Goal: Check status: Check status

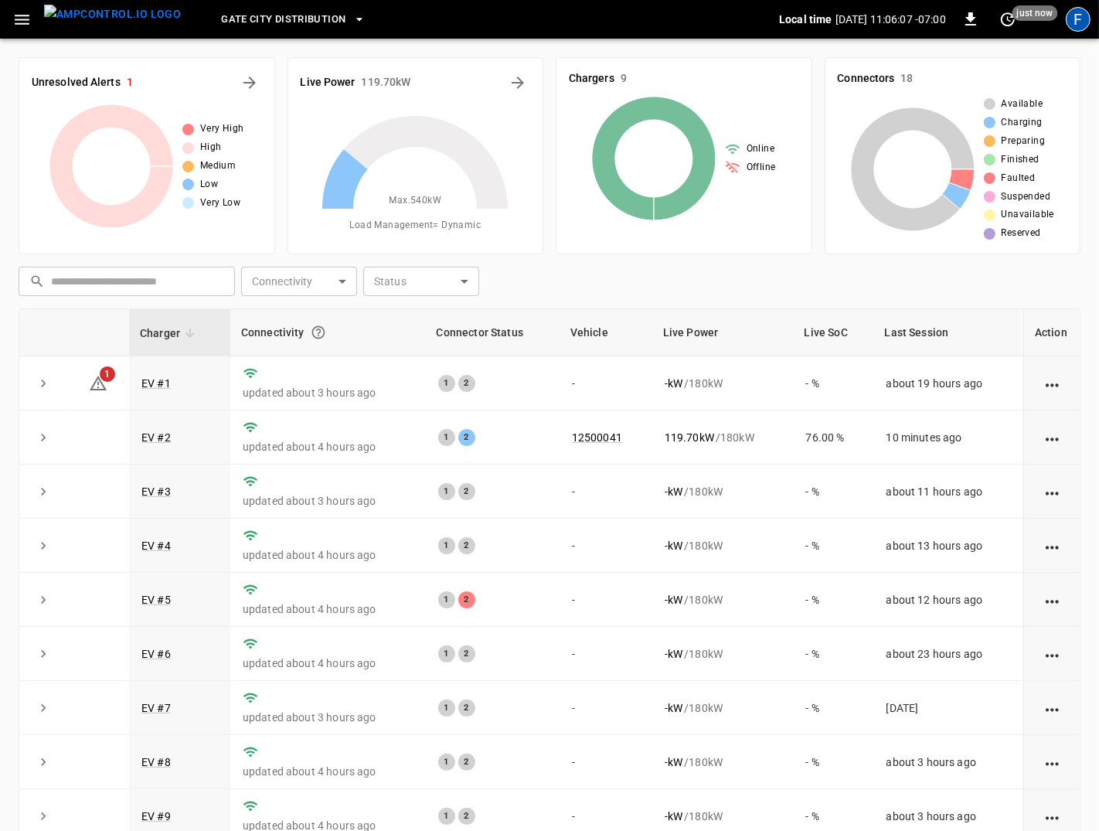
click at [1078, 17] on div "F" at bounding box center [1077, 19] width 25 height 25
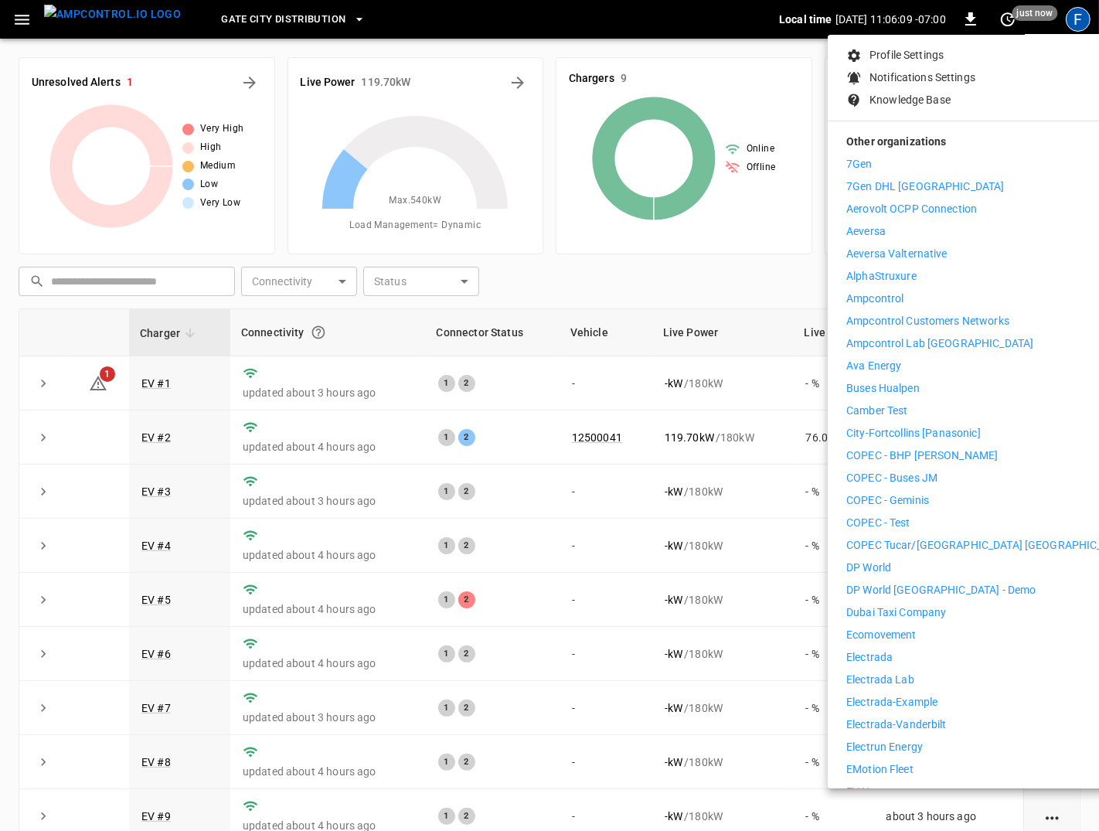
scroll to position [193, 0]
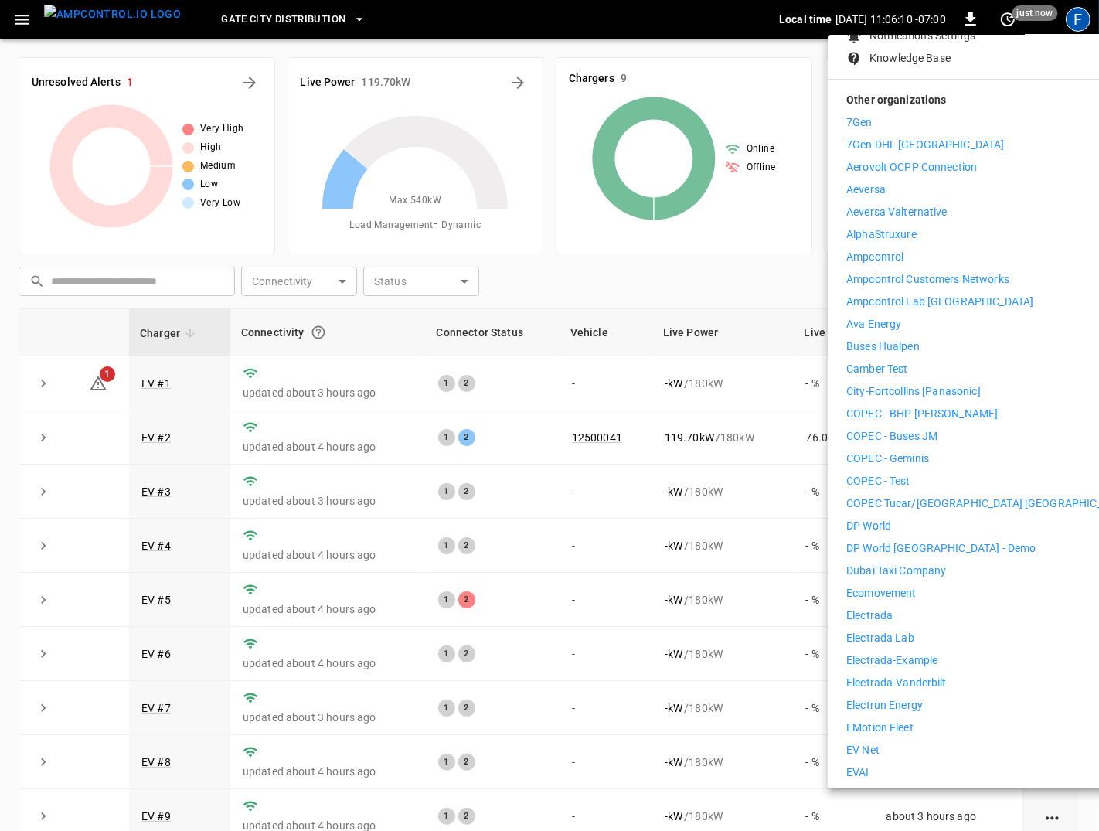
click at [914, 607] on li "Electrada" at bounding box center [988, 615] width 284 height 16
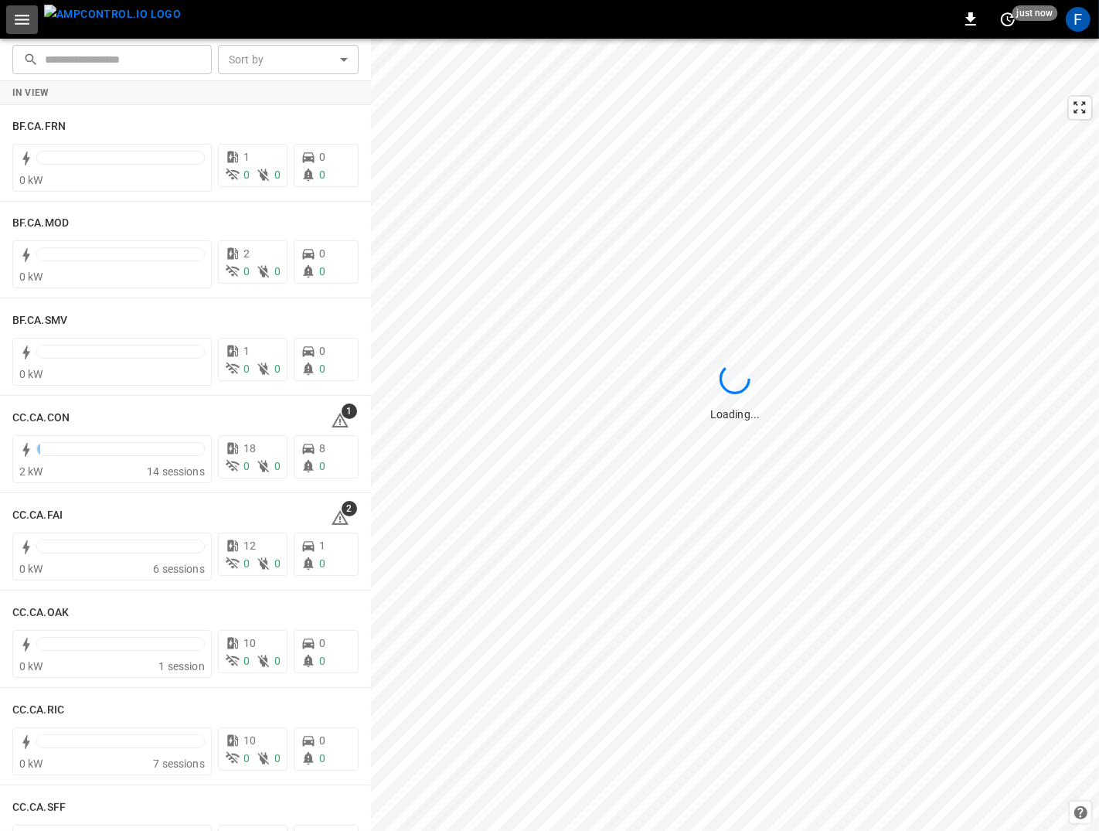
click at [17, 13] on icon "button" at bounding box center [21, 19] width 19 height 19
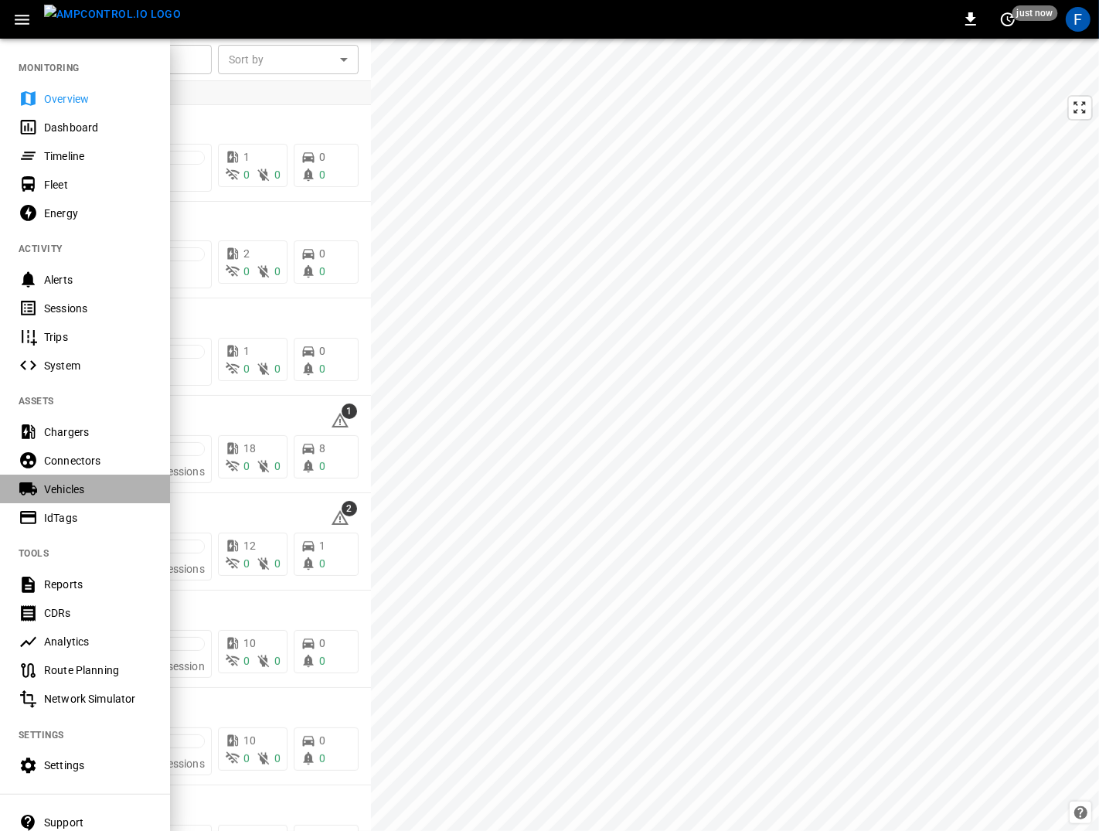
click at [92, 479] on div "Vehicles" at bounding box center [85, 488] width 170 height 29
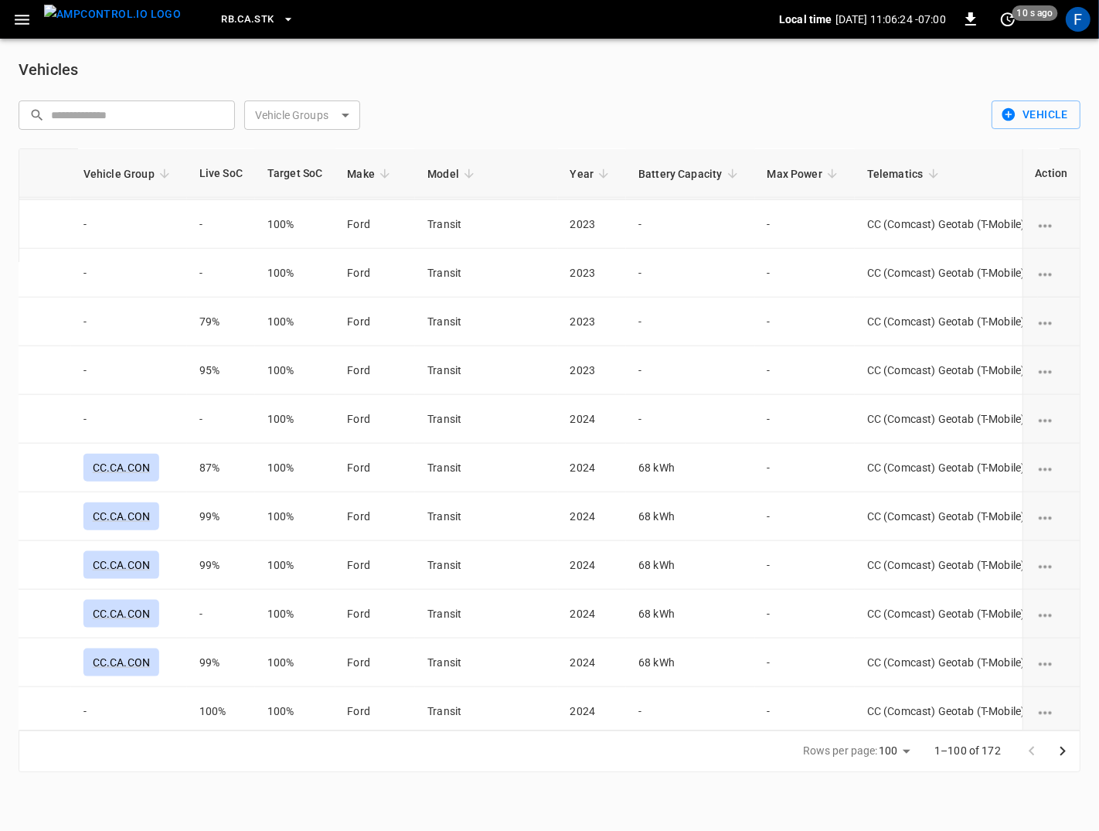
scroll to position [1491, 727]
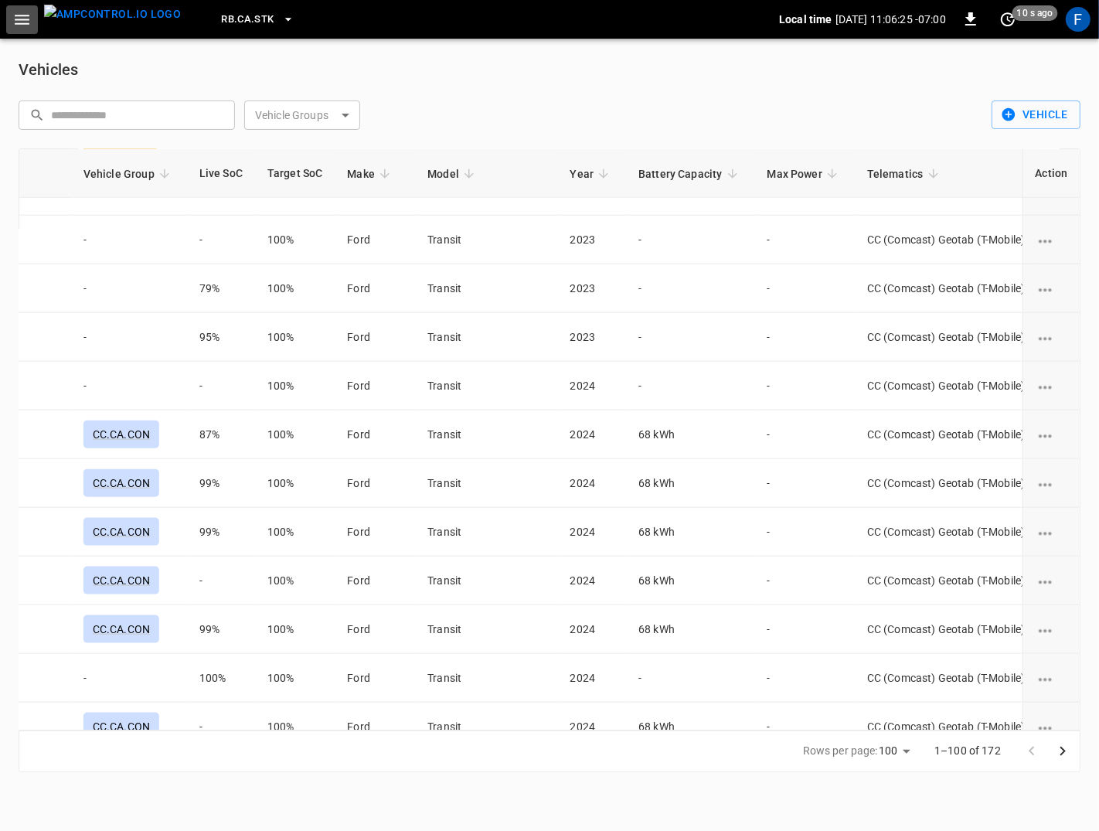
click at [30, 10] on icon "button" at bounding box center [21, 19] width 19 height 19
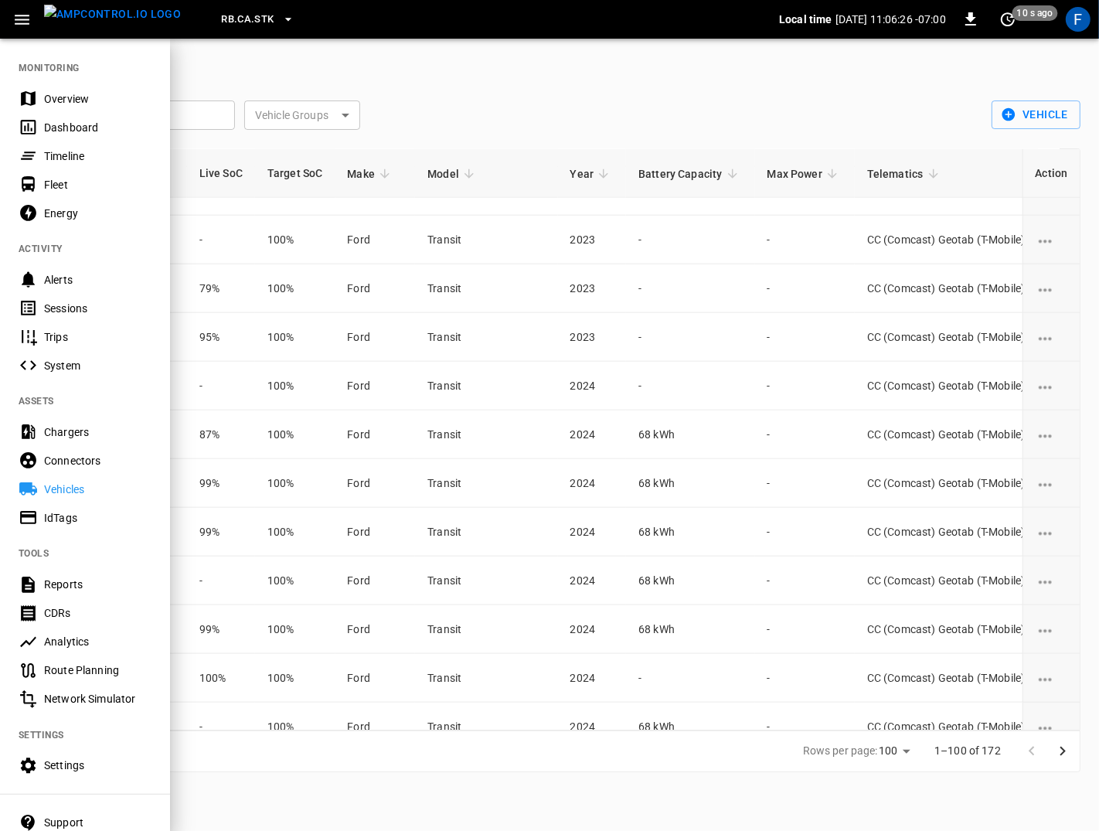
click at [75, 770] on div "Settings" at bounding box center [97, 764] width 107 height 15
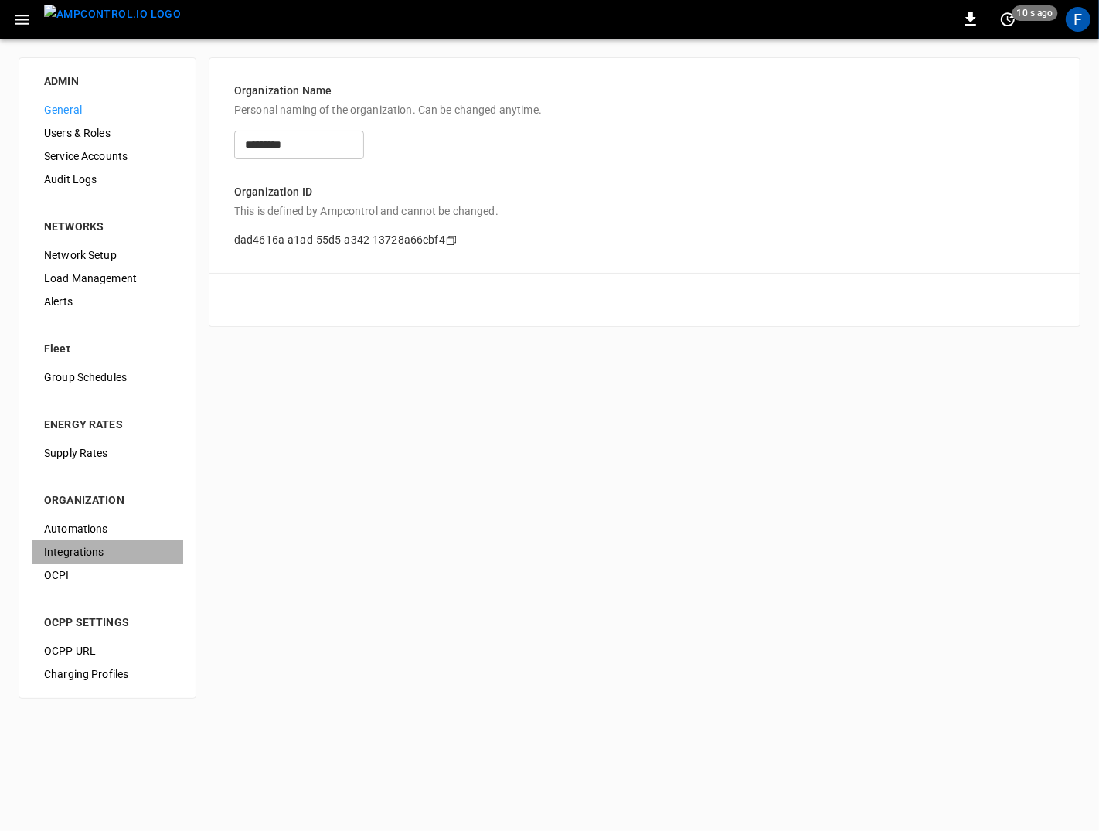
click at [105, 545] on span "Integrations" at bounding box center [107, 552] width 127 height 16
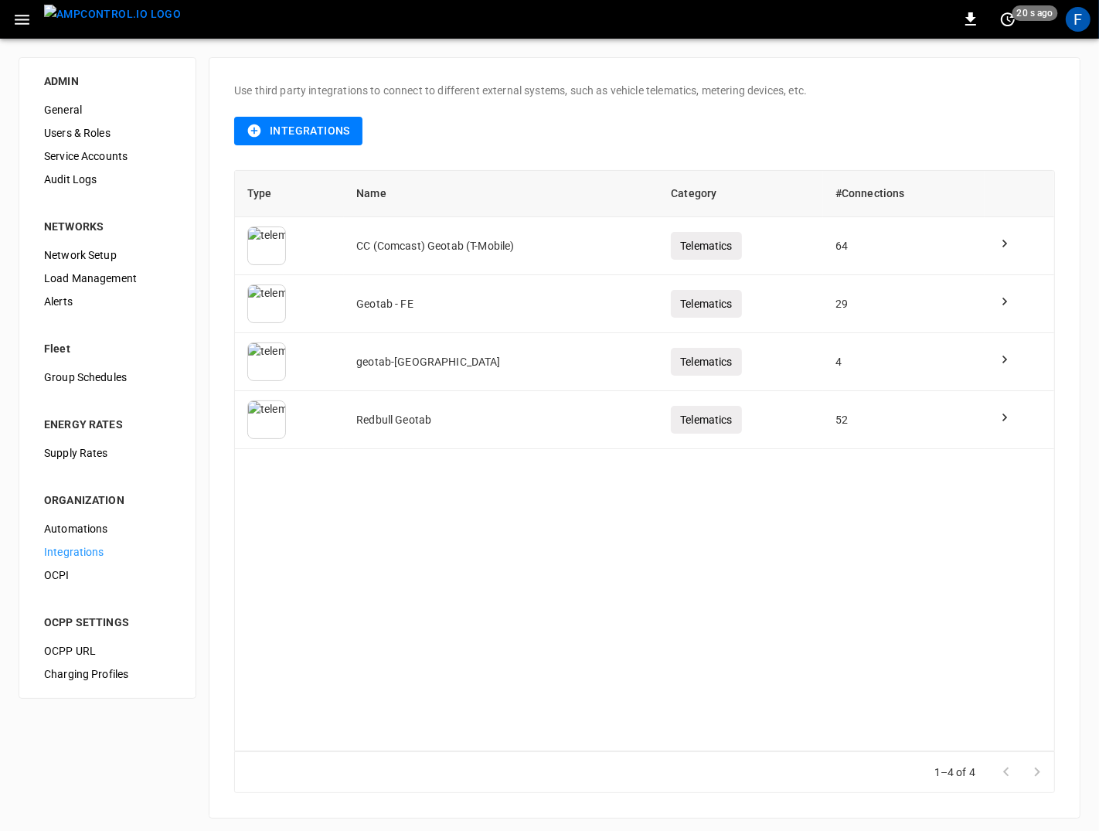
click at [82, 18] on img "menu" at bounding box center [112, 14] width 137 height 19
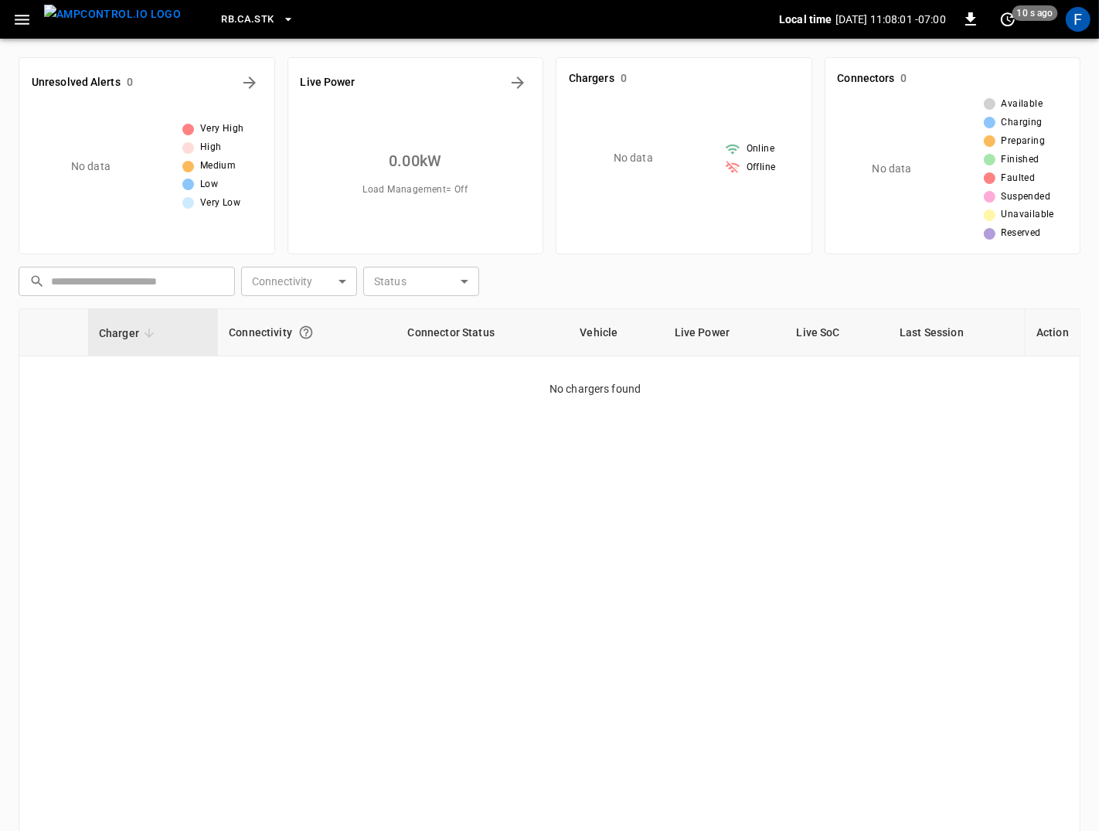
click at [15, 32] on button "button" at bounding box center [22, 19] width 32 height 29
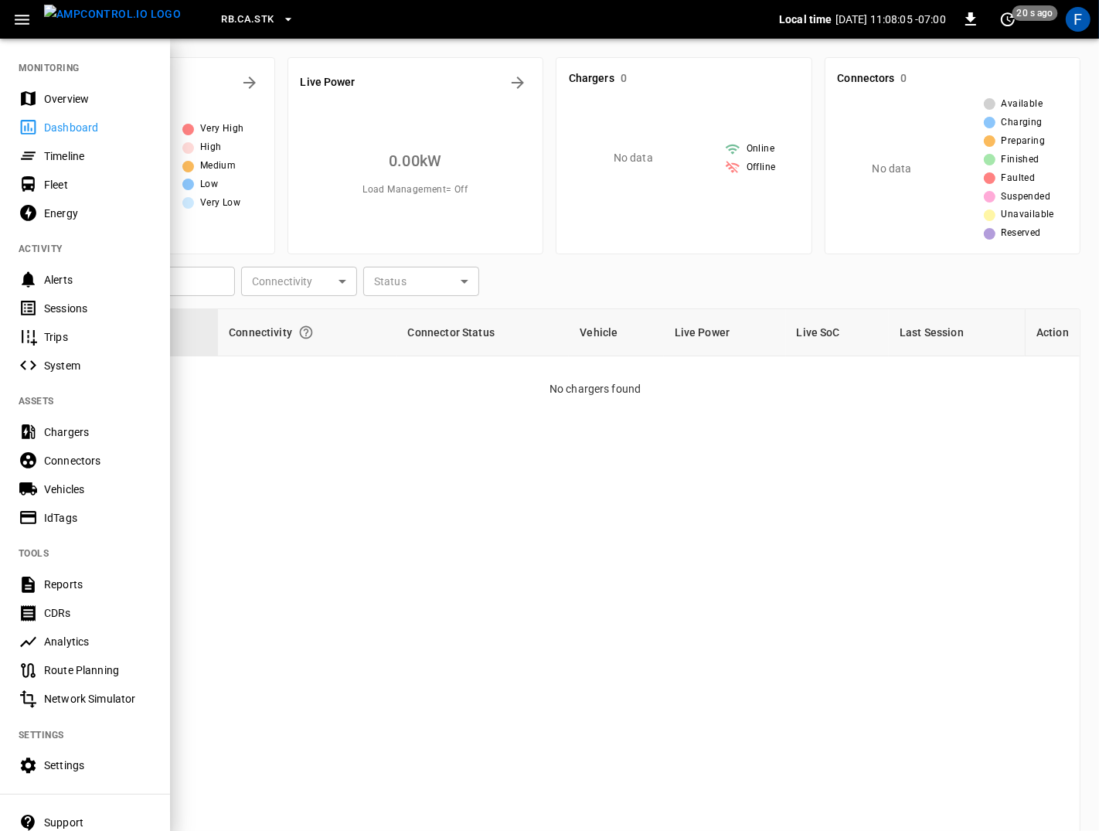
click at [76, 152] on div "Timeline" at bounding box center [97, 155] width 107 height 15
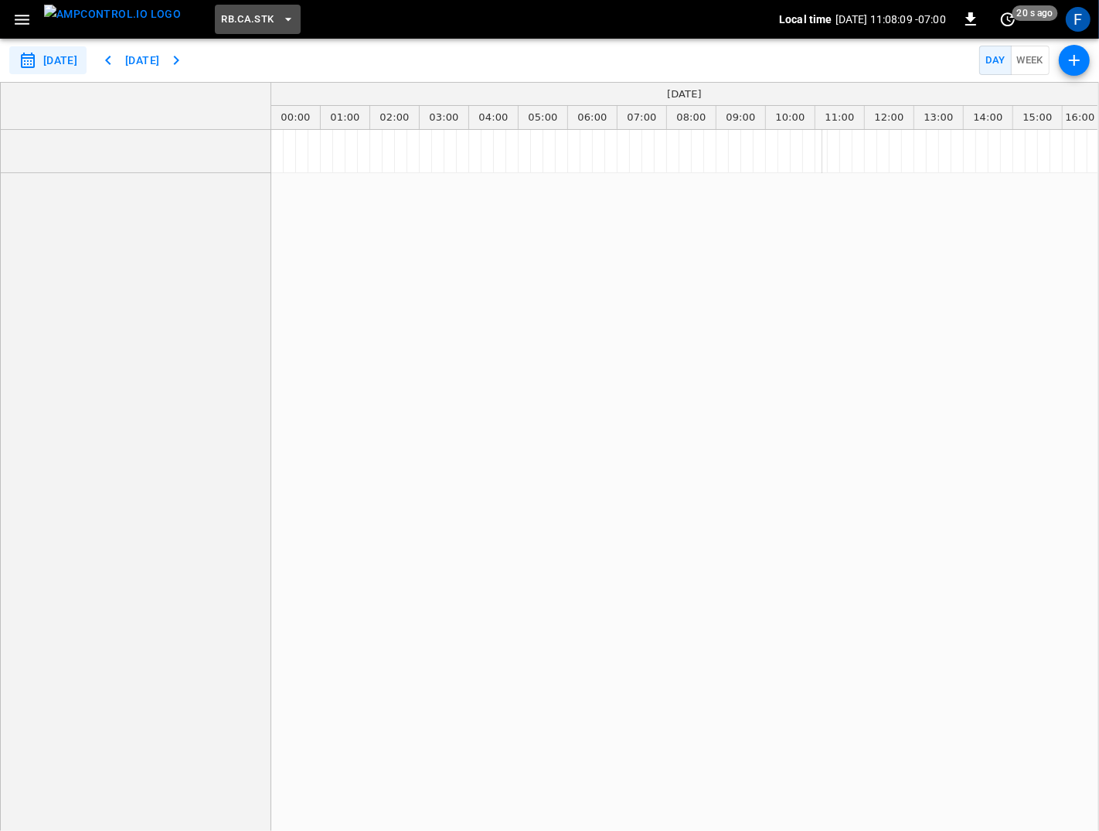
click at [215, 8] on button "RB.CA.STK" at bounding box center [257, 20] width 85 height 30
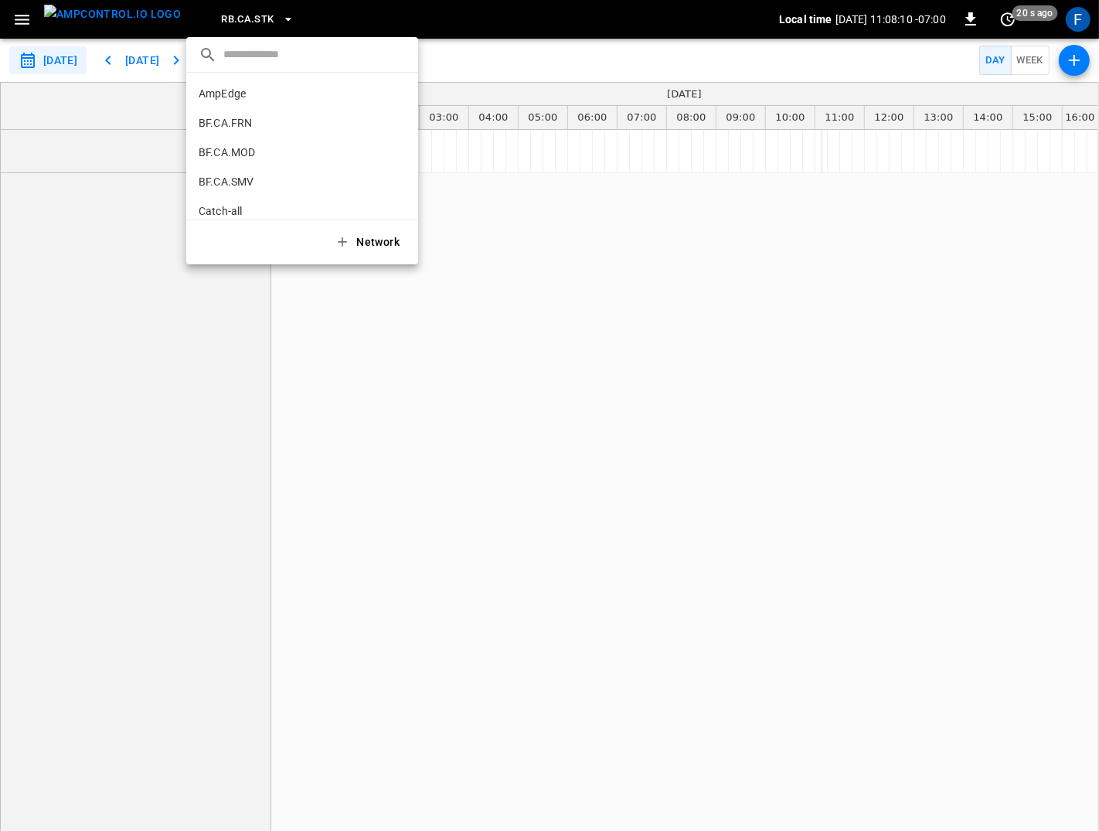
scroll to position [1021, 0]
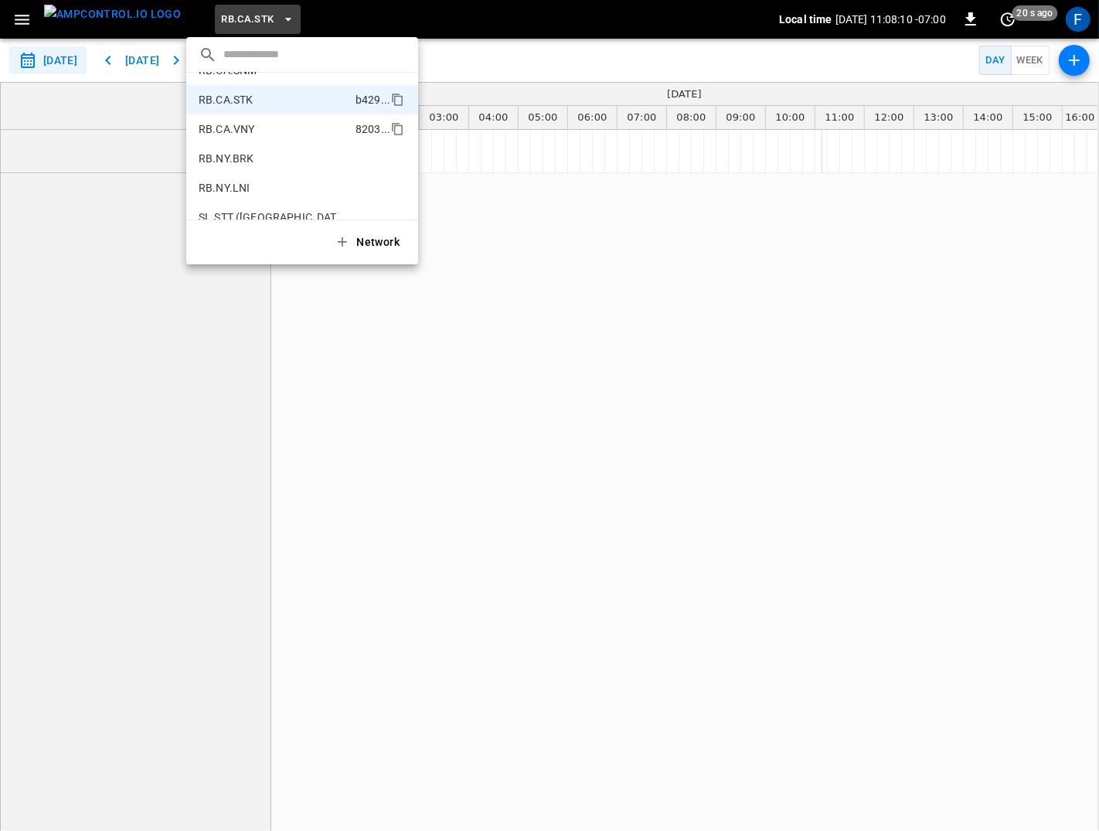
click at [259, 137] on li "RB.CA.VNY 8203 ..." at bounding box center [302, 128] width 232 height 29
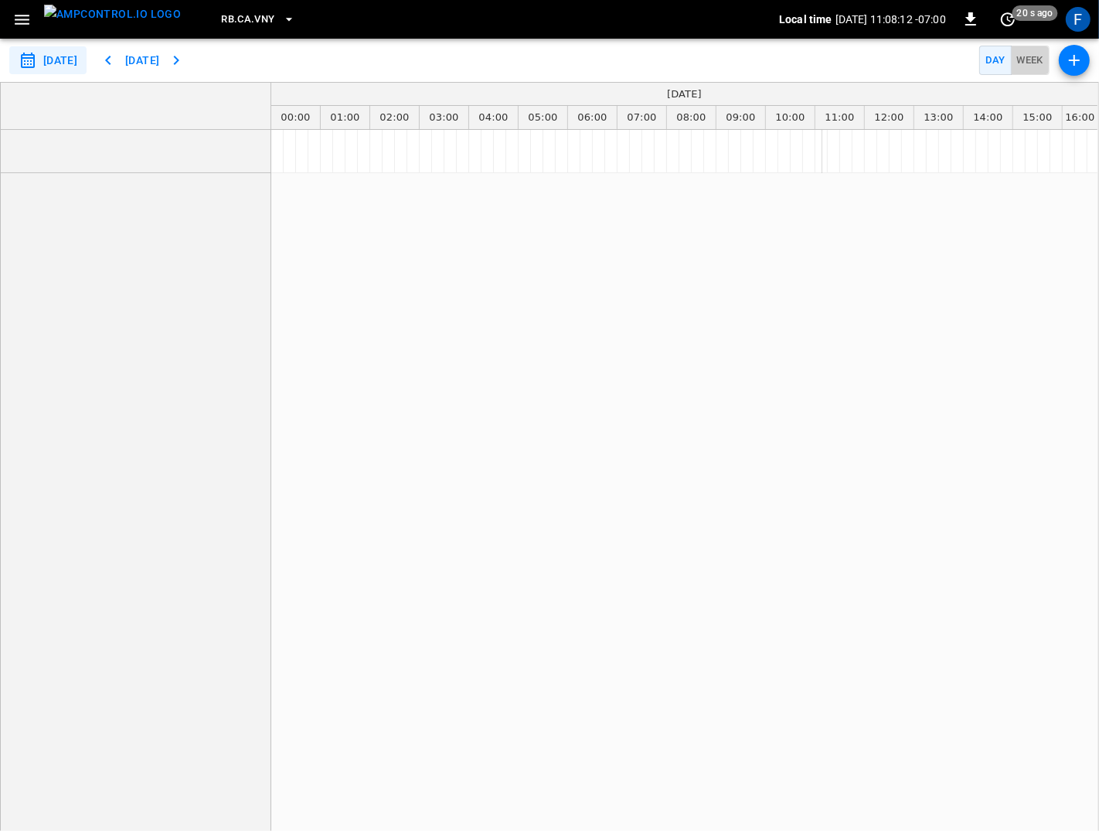
click at [1037, 59] on button "Week" at bounding box center [1030, 61] width 39 height 30
type input "**********"
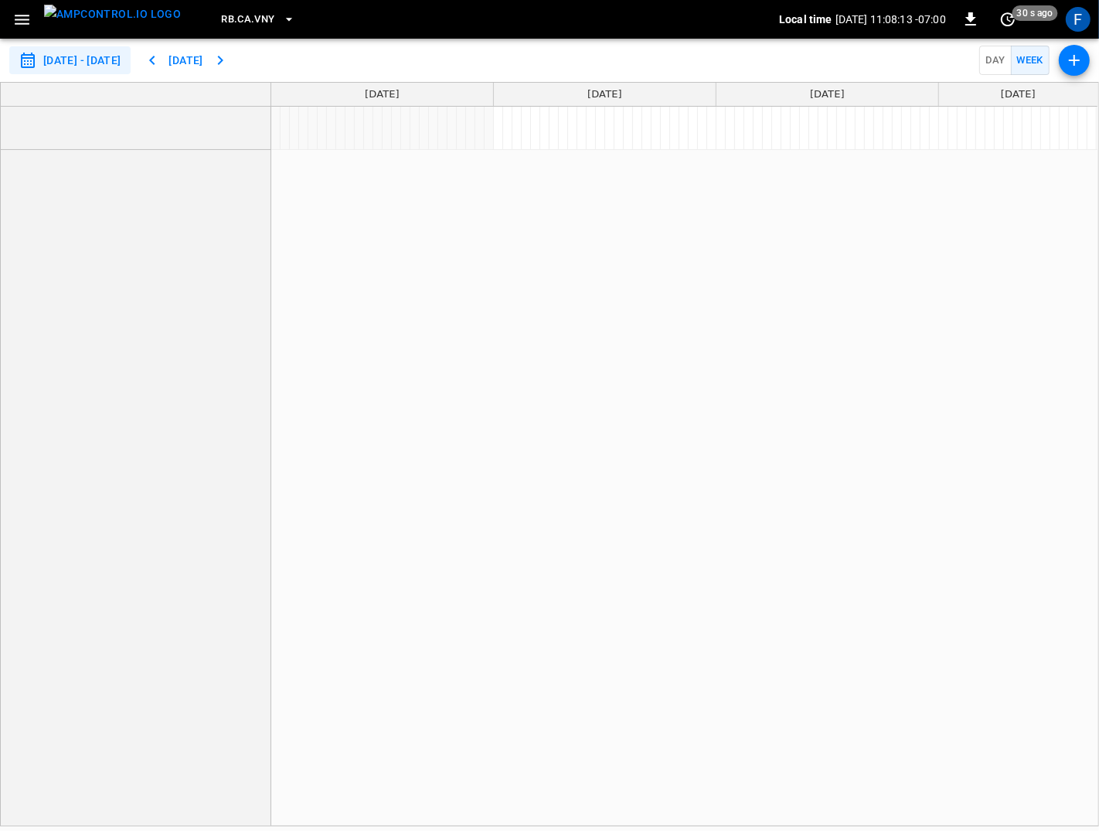
click at [228, 11] on span "RB.CA.VNY" at bounding box center [247, 20] width 53 height 18
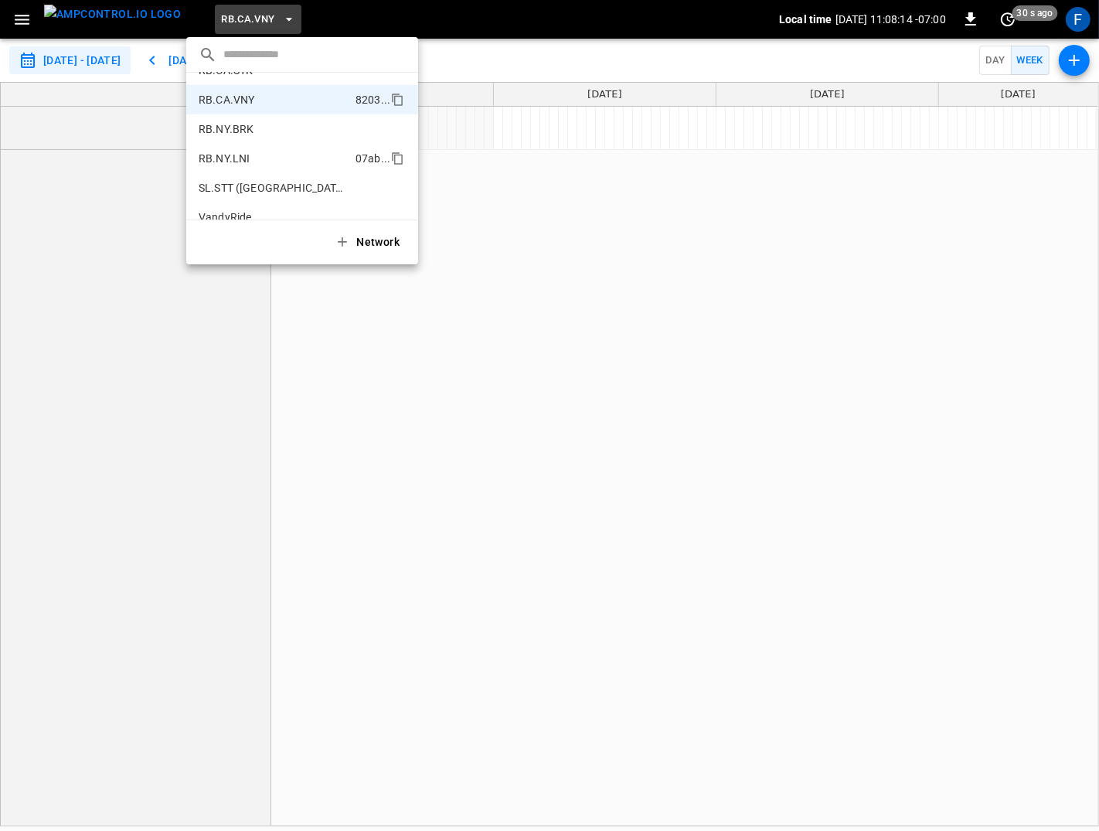
scroll to position [1068, 0]
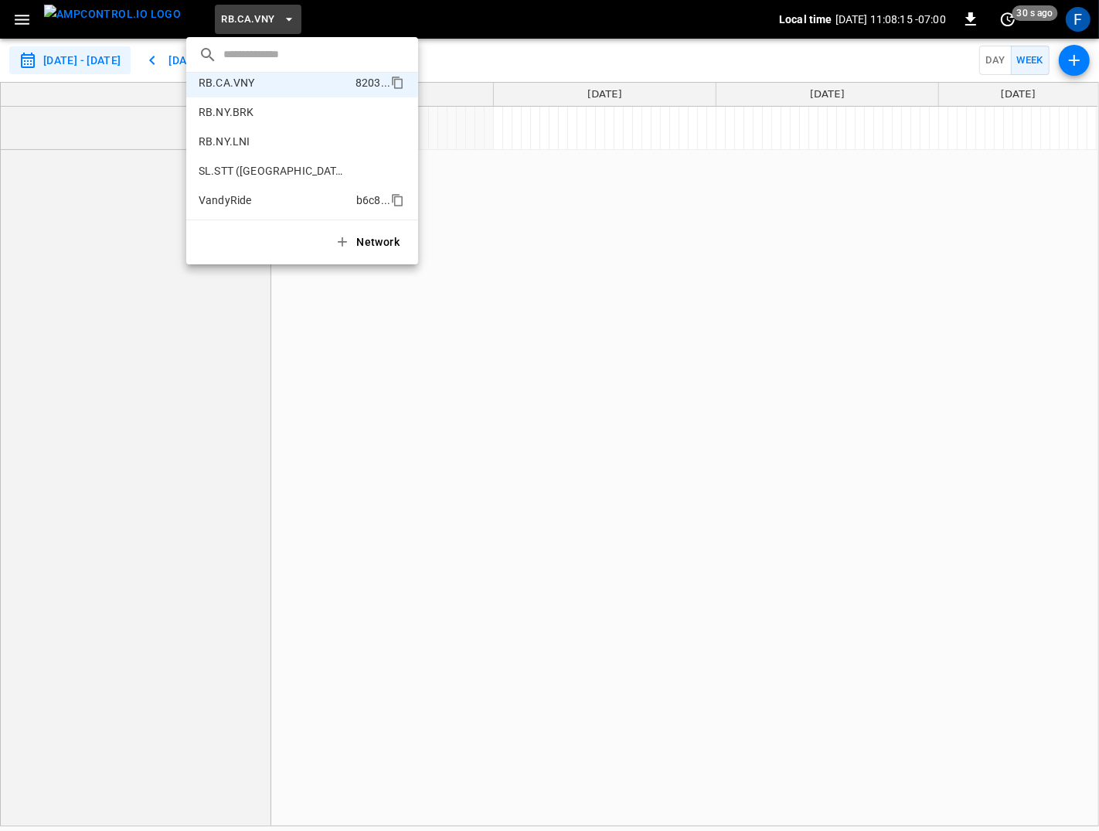
click at [240, 202] on p "VandyRide" at bounding box center [274, 199] width 151 height 15
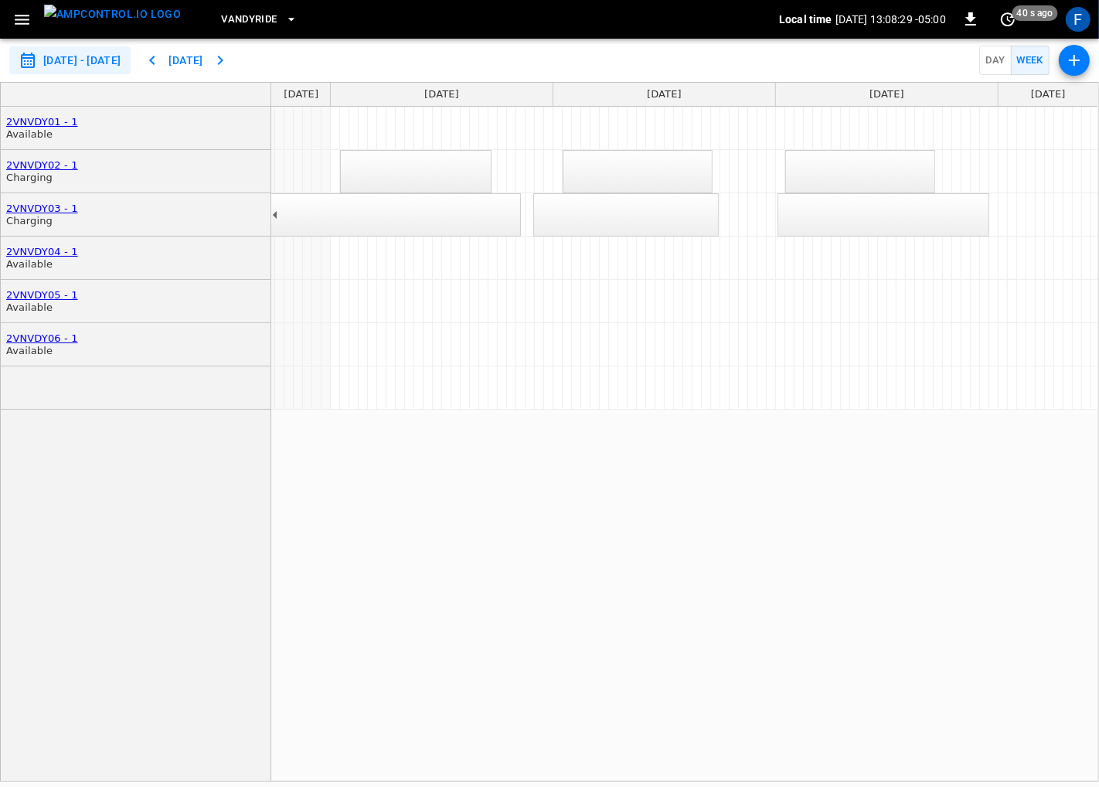
scroll to position [0, 0]
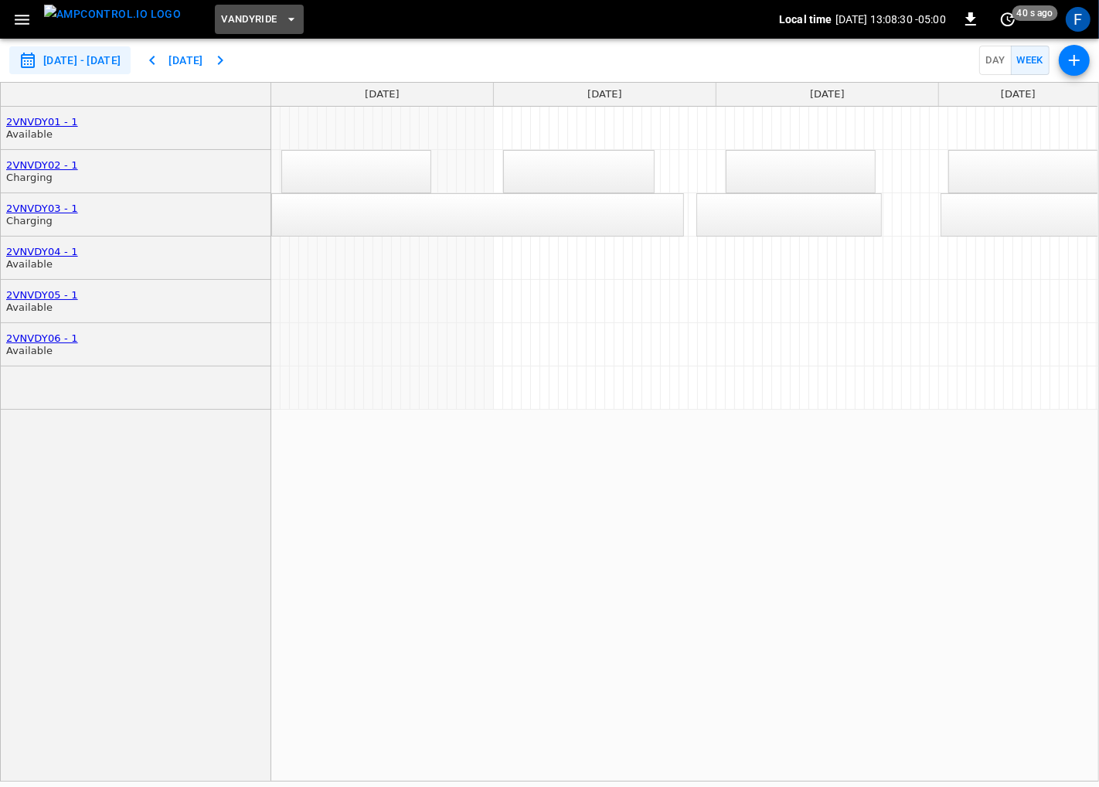
click at [238, 19] on span "VandyRide" at bounding box center [249, 20] width 56 height 18
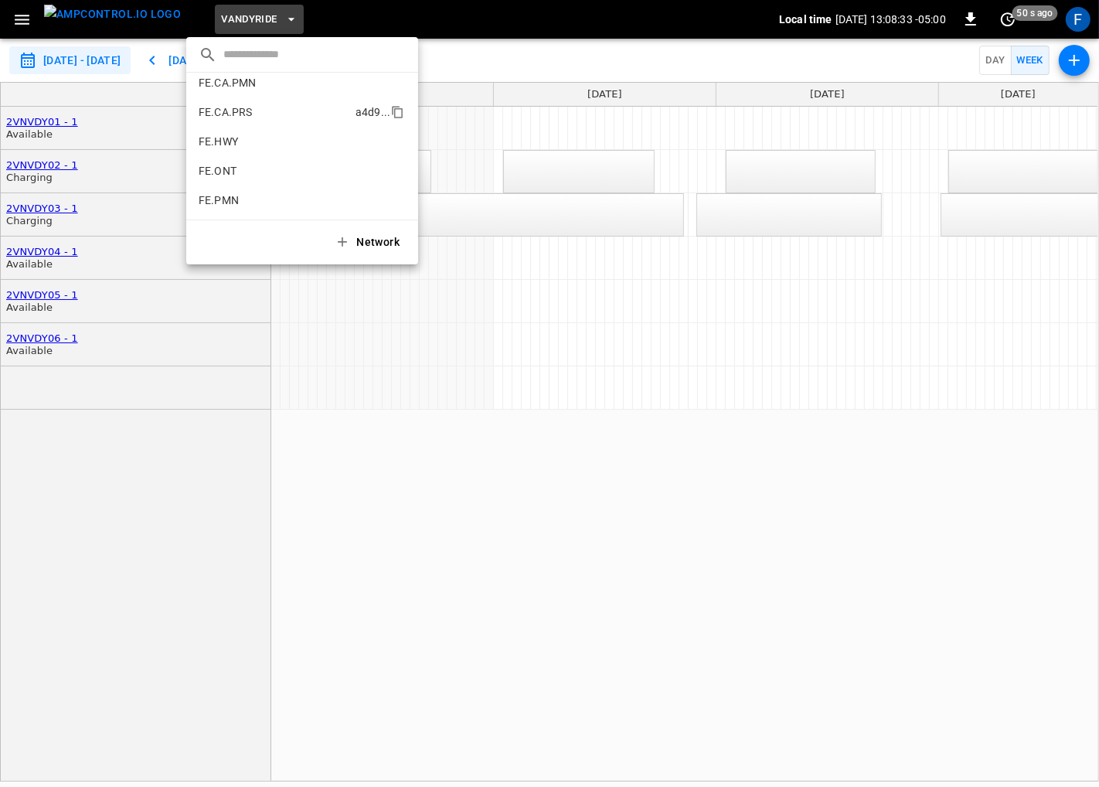
click at [268, 124] on li "FE.CA.PRS a4d9 ..." at bounding box center [302, 111] width 232 height 29
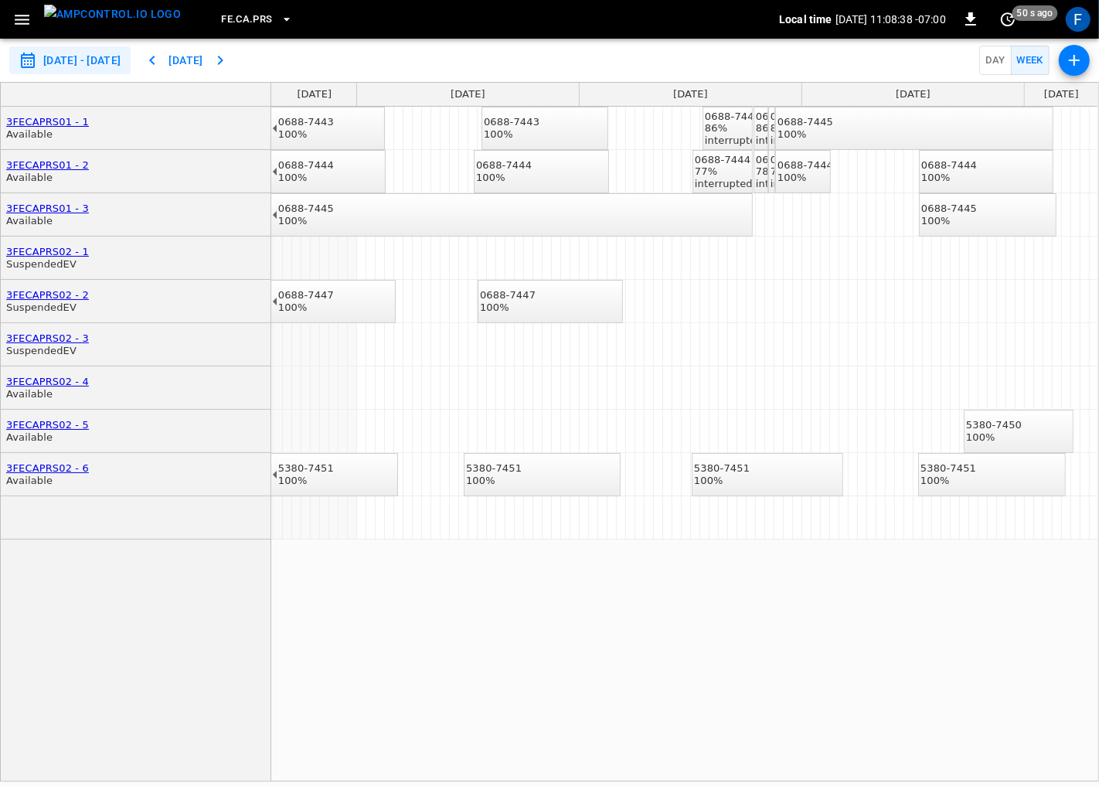
click at [728, 182] on div "interrupted" at bounding box center [724, 184] width 58 height 12
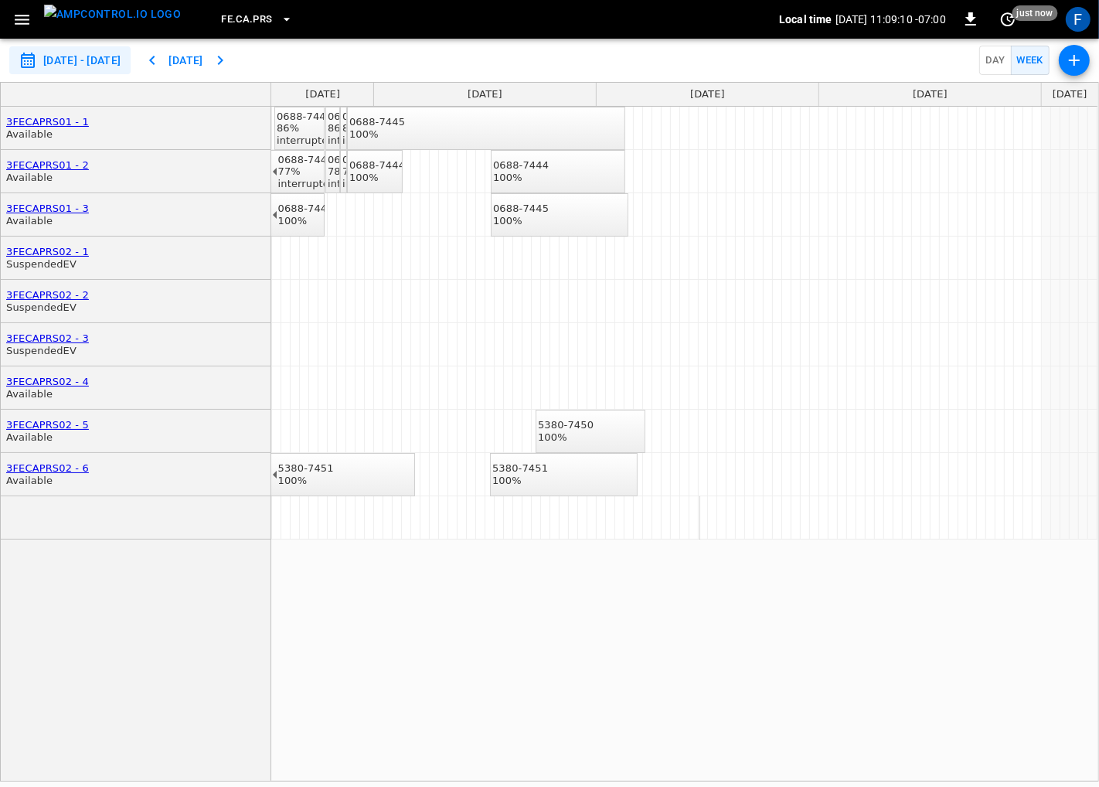
click at [1059, 62] on button "button" at bounding box center [1074, 60] width 31 height 31
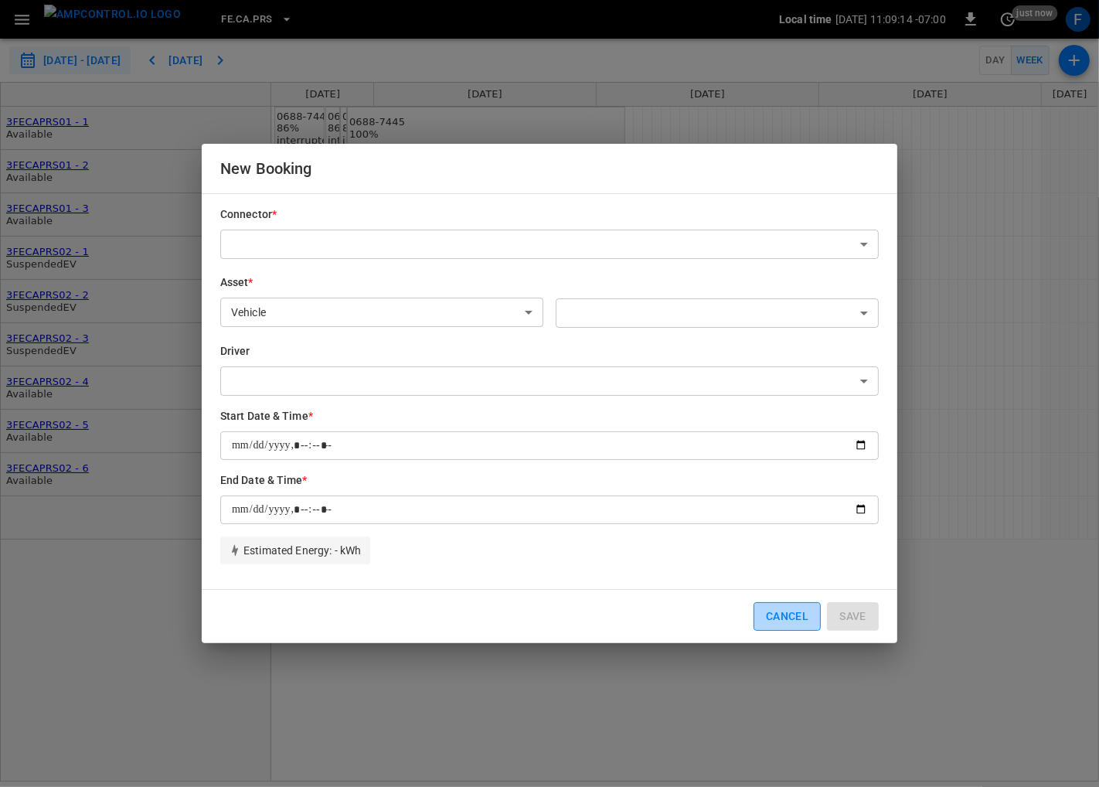
click at [767, 615] on button "Cancel" at bounding box center [786, 616] width 67 height 29
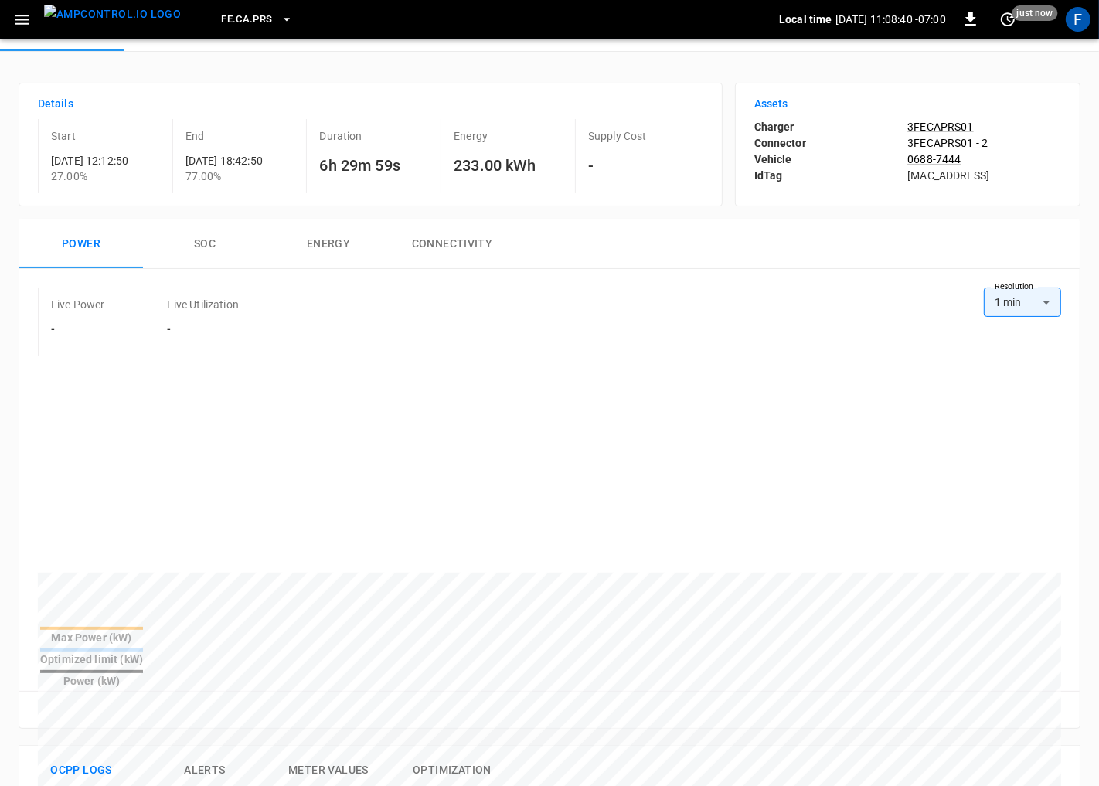
scroll to position [89, 0]
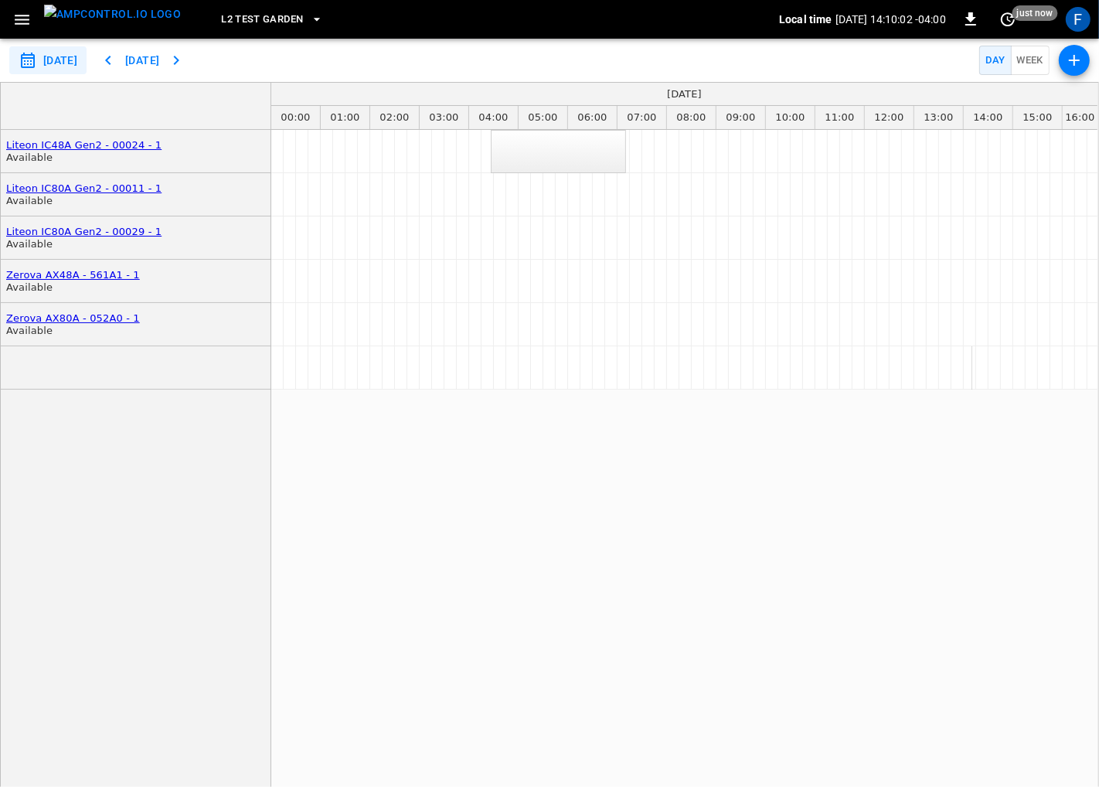
click at [257, 3] on div "L2 Test Garden" at bounding box center [486, 20] width 586 height 36
click at [253, 16] on span "L2 Test Garden" at bounding box center [262, 20] width 82 height 18
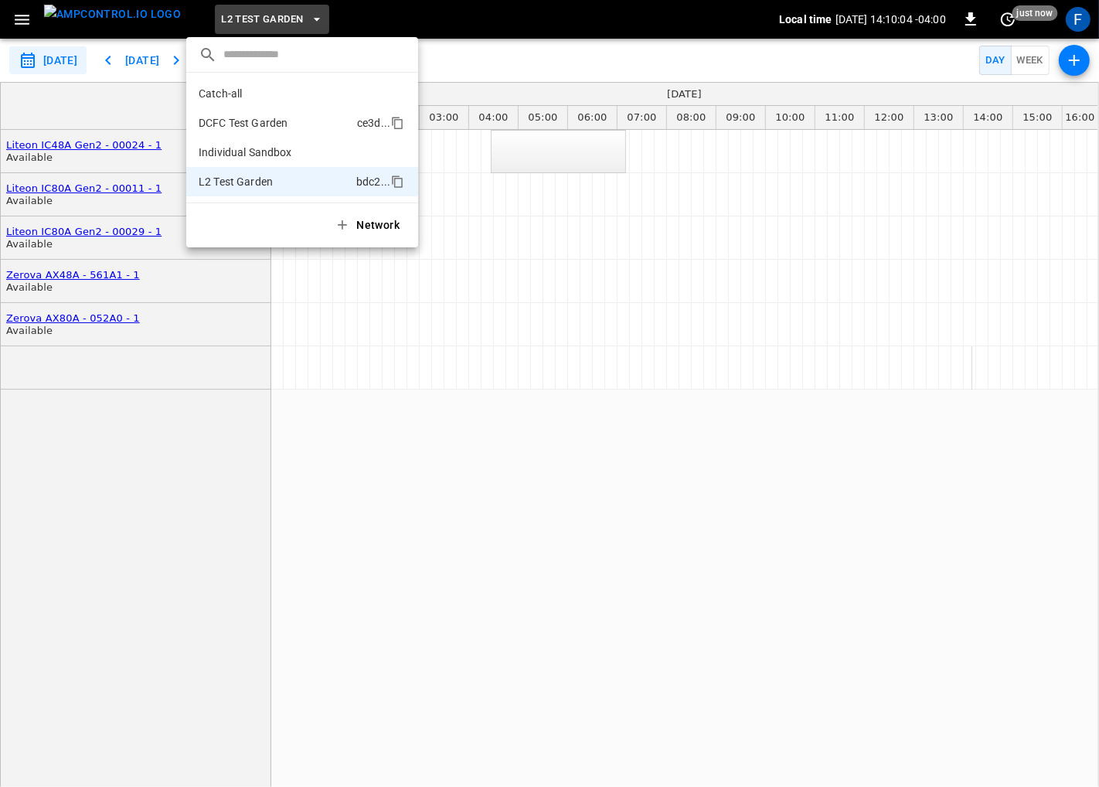
click at [266, 131] on li "DCFC Test Garden ce3d ..." at bounding box center [302, 122] width 232 height 29
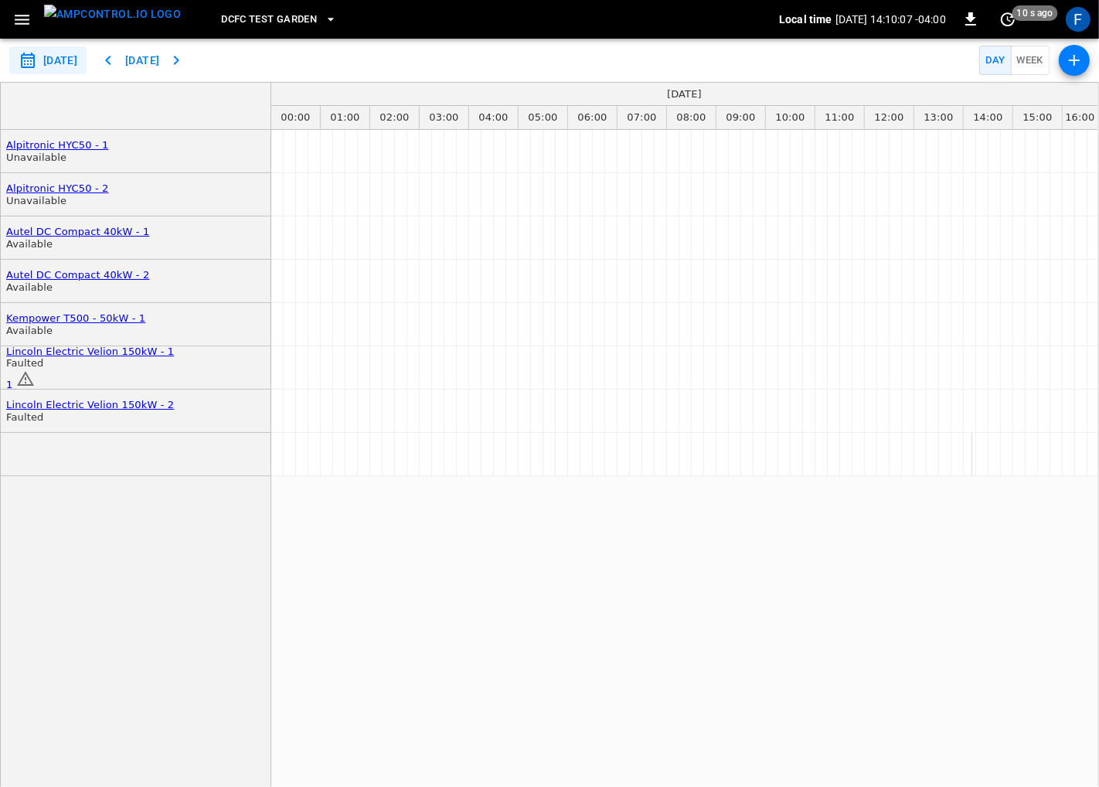
click at [1035, 66] on button "Week" at bounding box center [1030, 61] width 39 height 30
type input "**********"
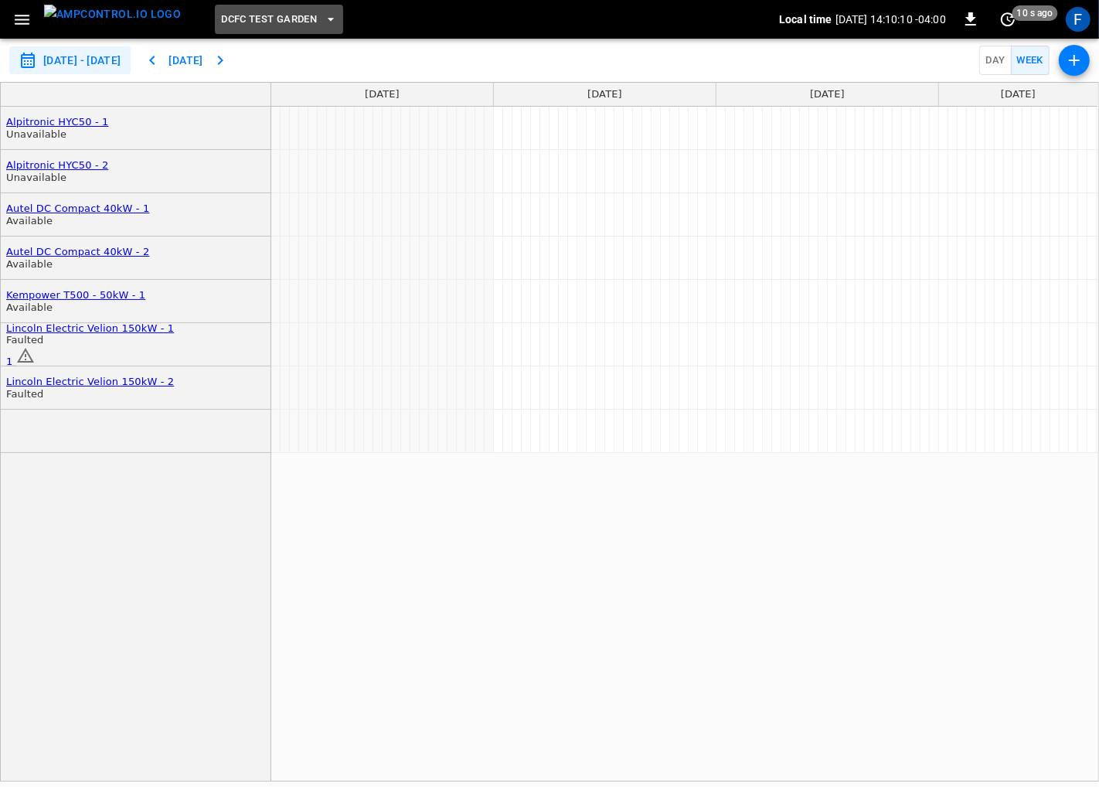
click at [249, 29] on button "DCFC Test Garden" at bounding box center [279, 20] width 128 height 30
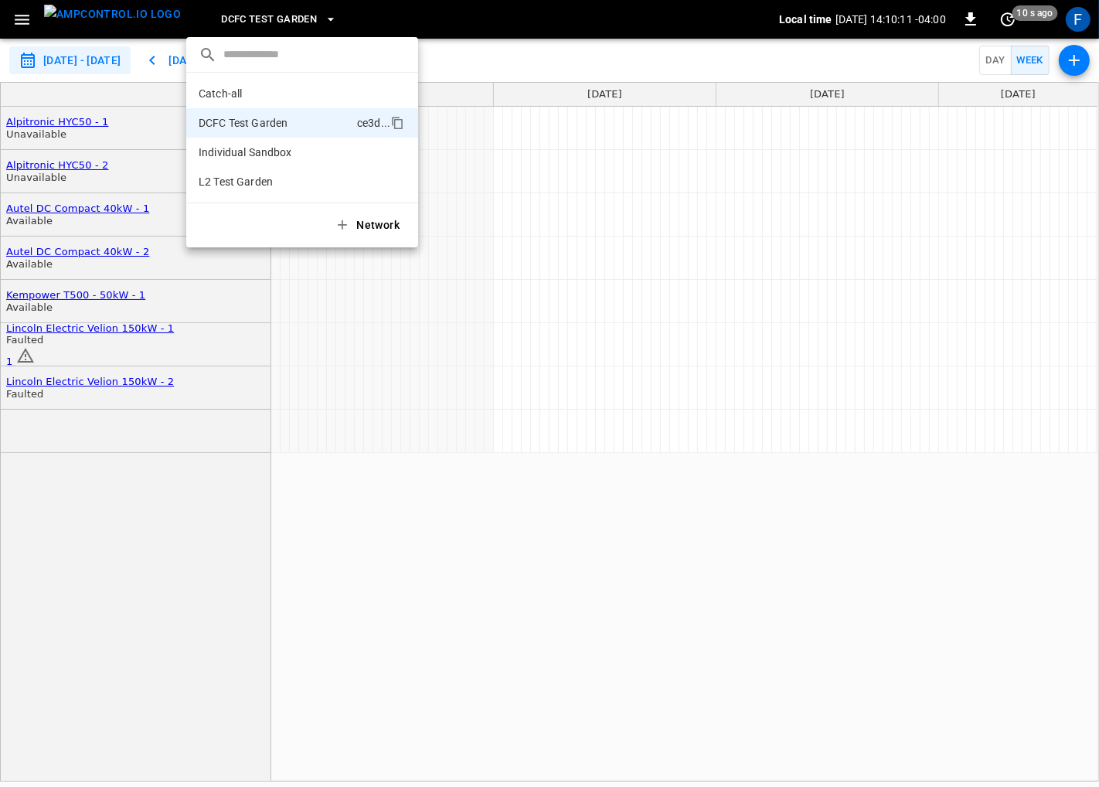
click at [249, 29] on div at bounding box center [549, 393] width 1099 height 787
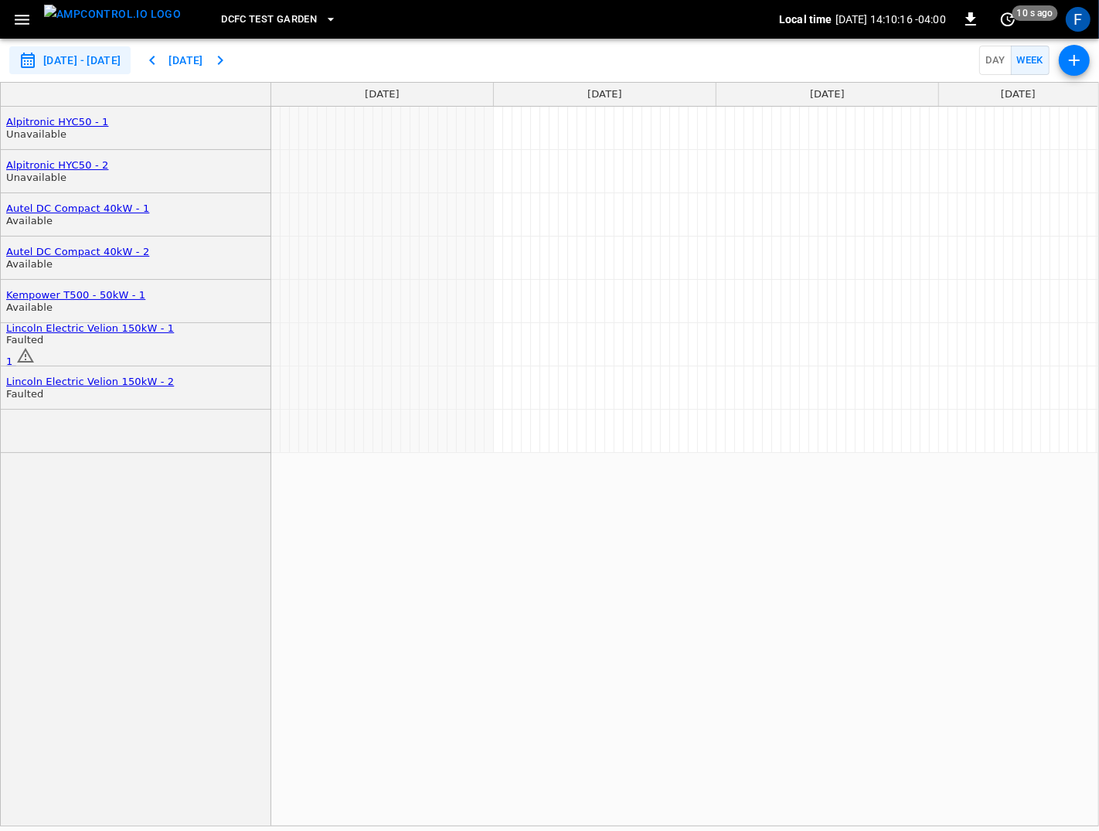
click at [1070, 22] on div "F" at bounding box center [1077, 19] width 25 height 25
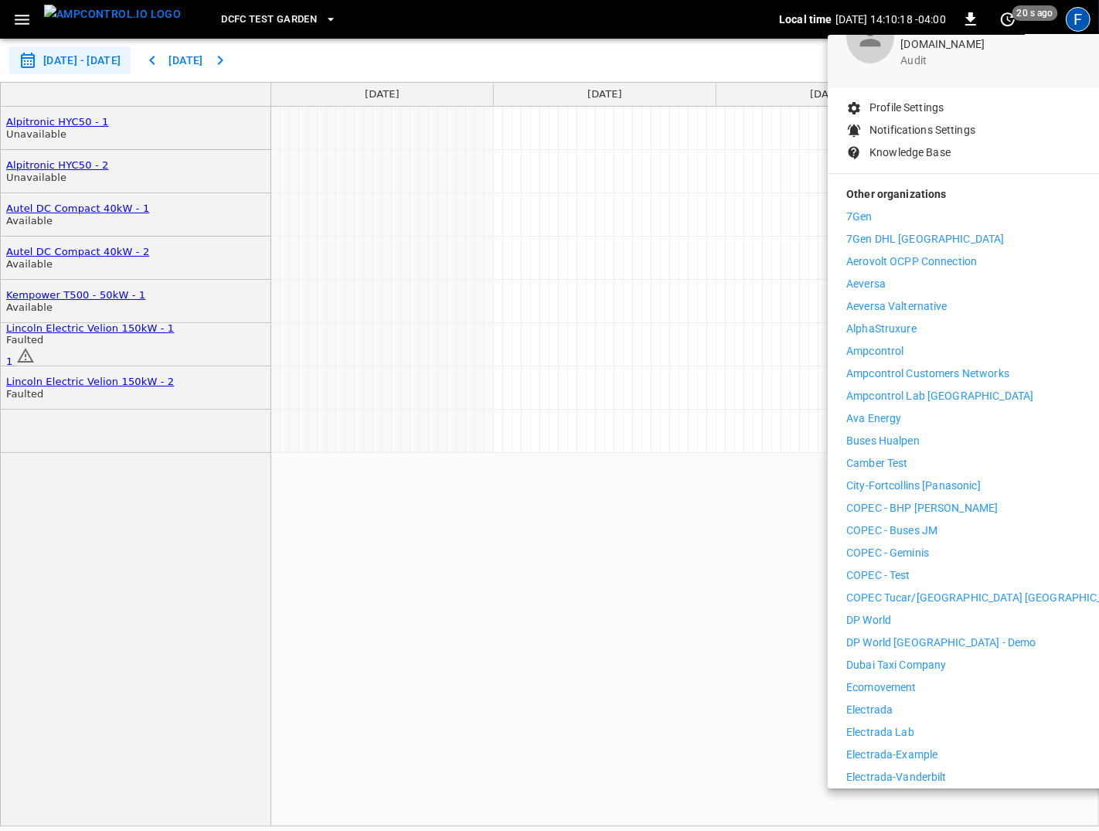
scroll to position [121, 0]
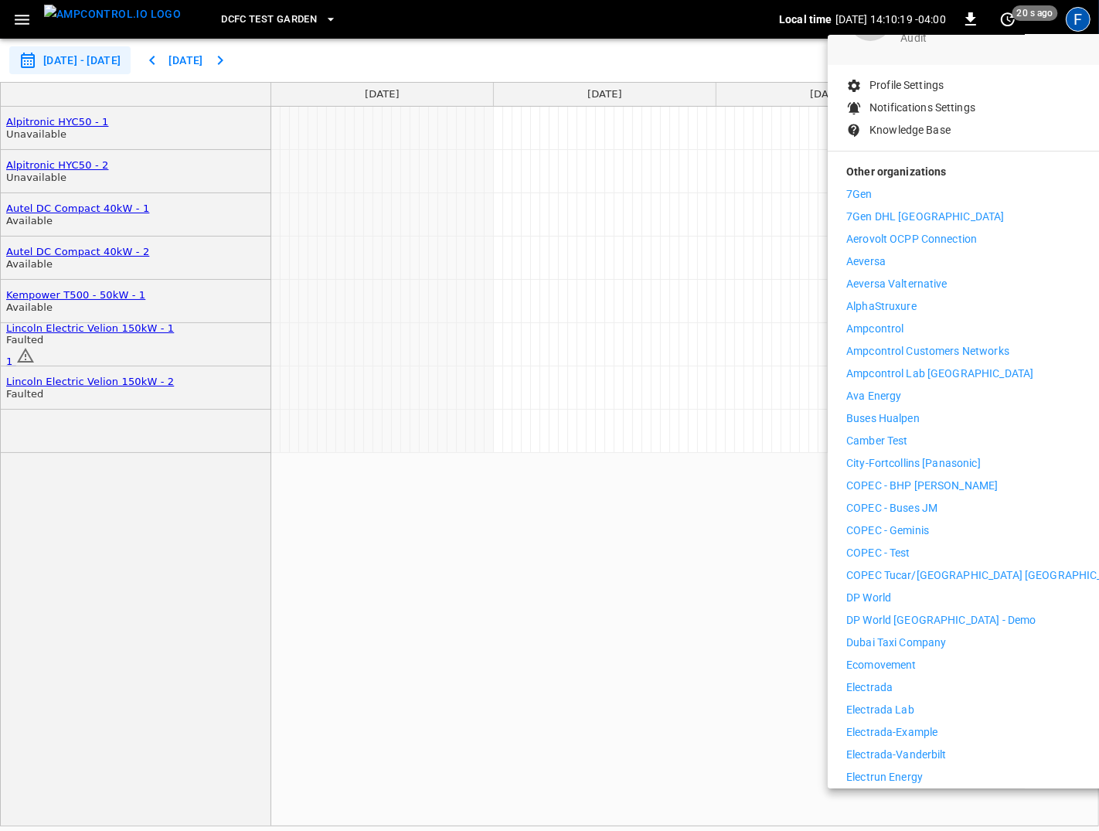
click at [886, 679] on p "Electrada" at bounding box center [869, 687] width 46 height 16
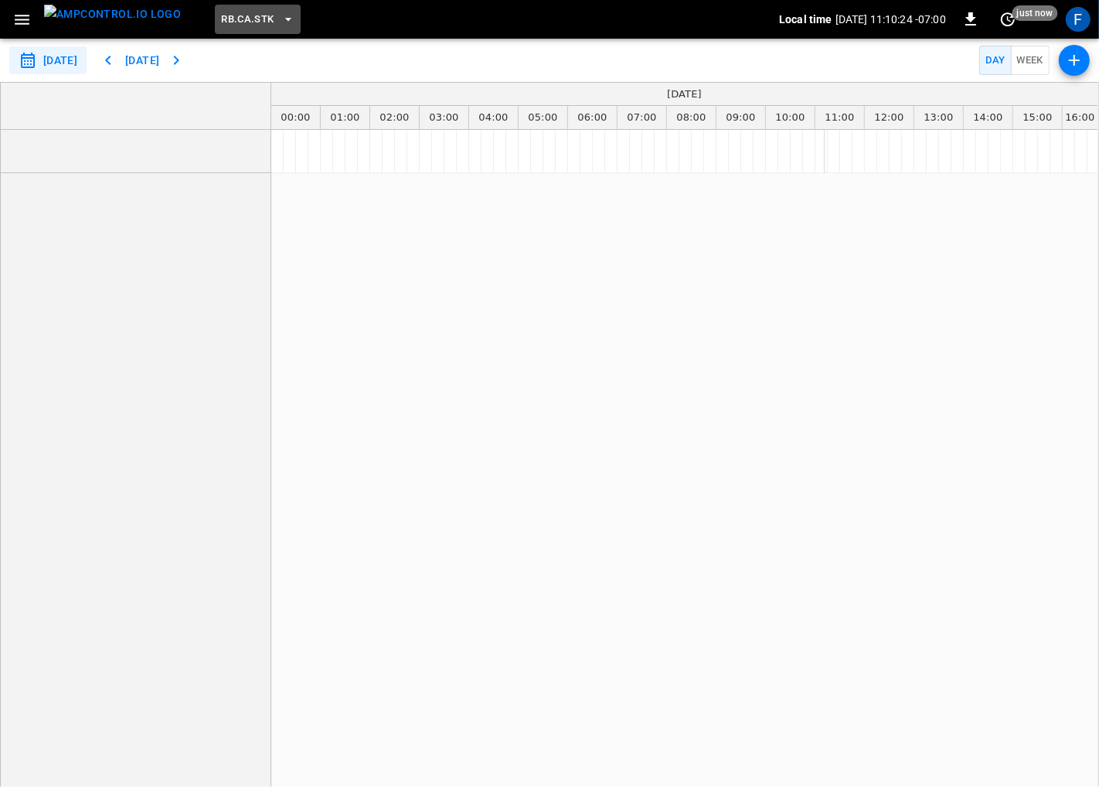
click at [215, 28] on button "RB.CA.STK" at bounding box center [257, 20] width 85 height 30
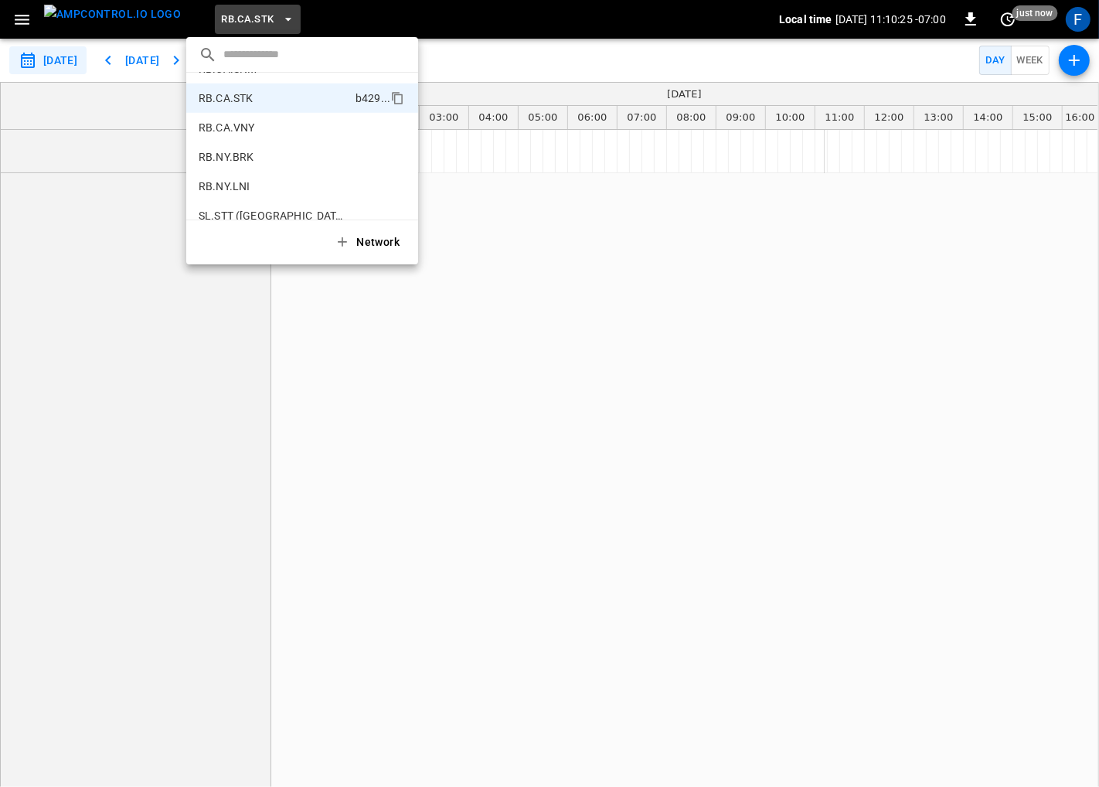
click at [221, 46] on div "​" at bounding box center [302, 54] width 207 height 22
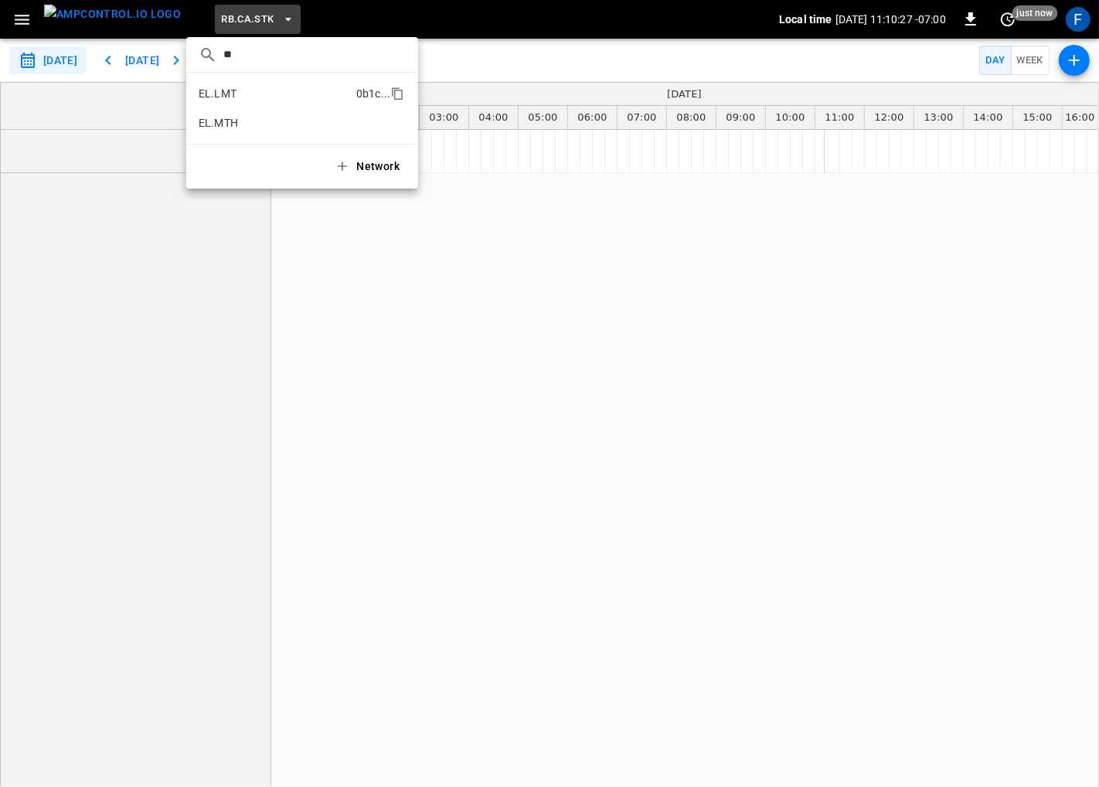
type input "**"
click at [241, 107] on li "EL.LMT 0b1c ..." at bounding box center [302, 93] width 232 height 29
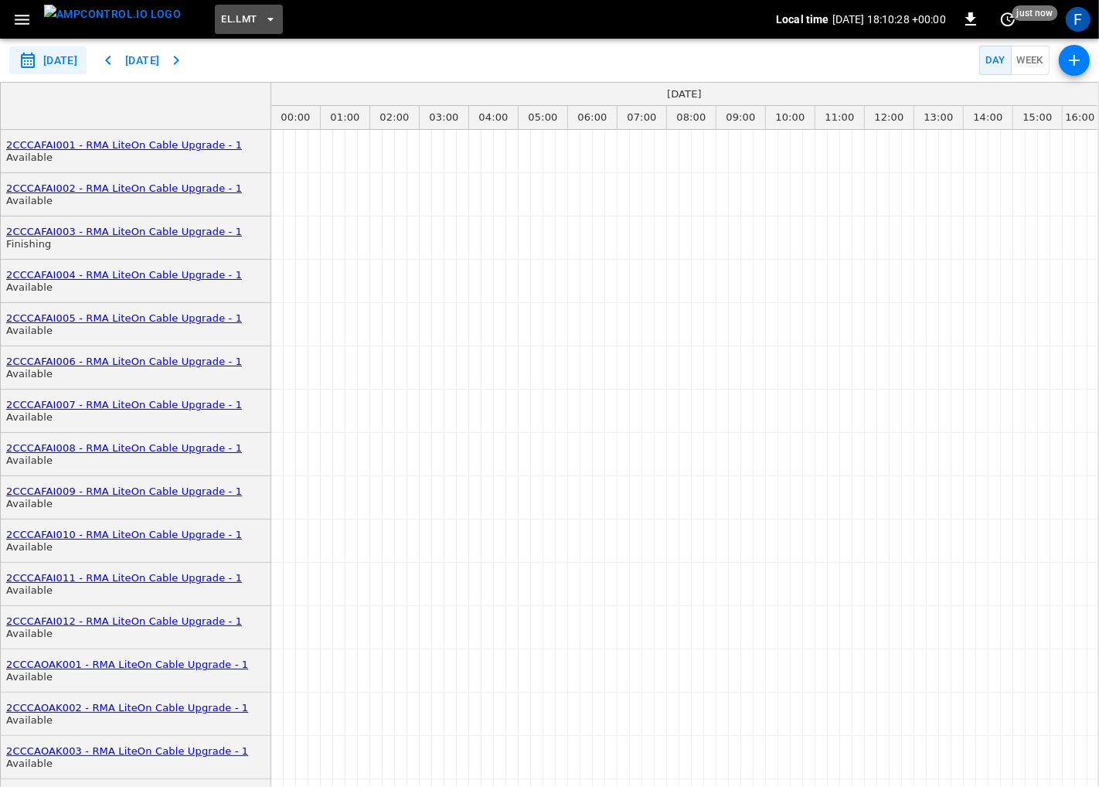
click at [221, 20] on span "EL.LMT" at bounding box center [239, 20] width 36 height 18
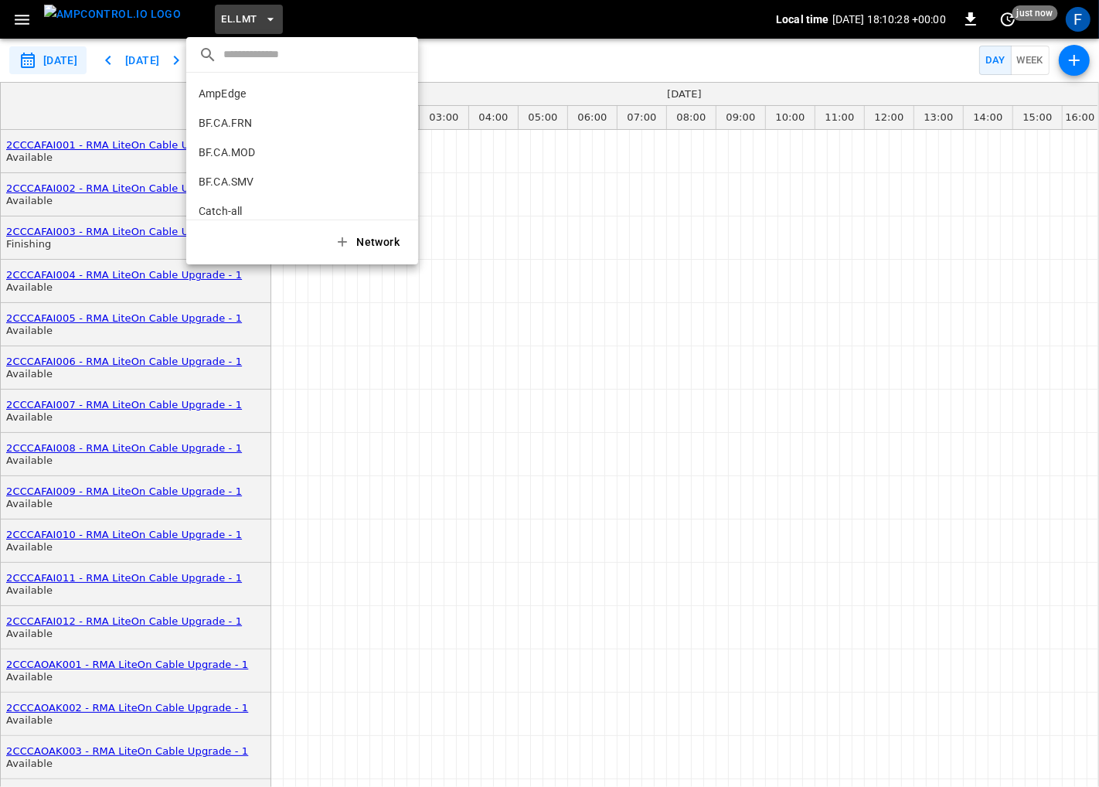
scroll to position [494, 0]
click at [223, 72] on p "DCFC Test Garden" at bounding box center [274, 68] width 151 height 15
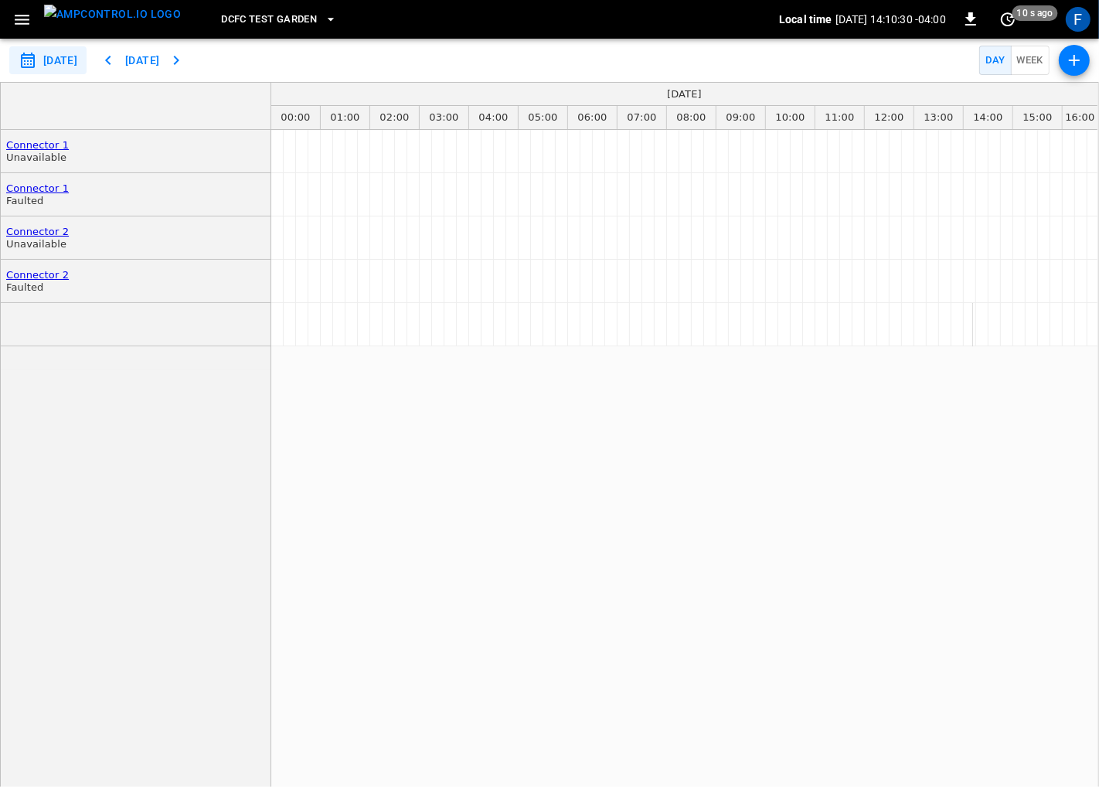
click at [229, 19] on span "DCFC Test Garden" at bounding box center [269, 20] width 96 height 18
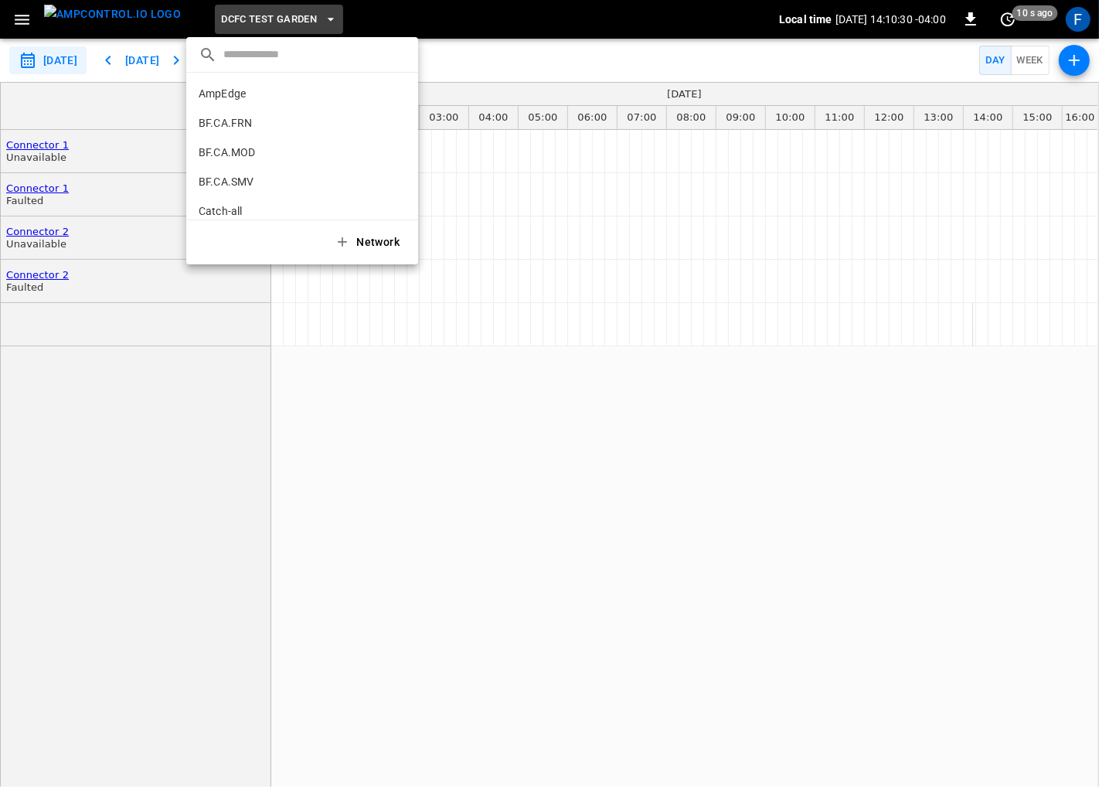
scroll to position [464, 0]
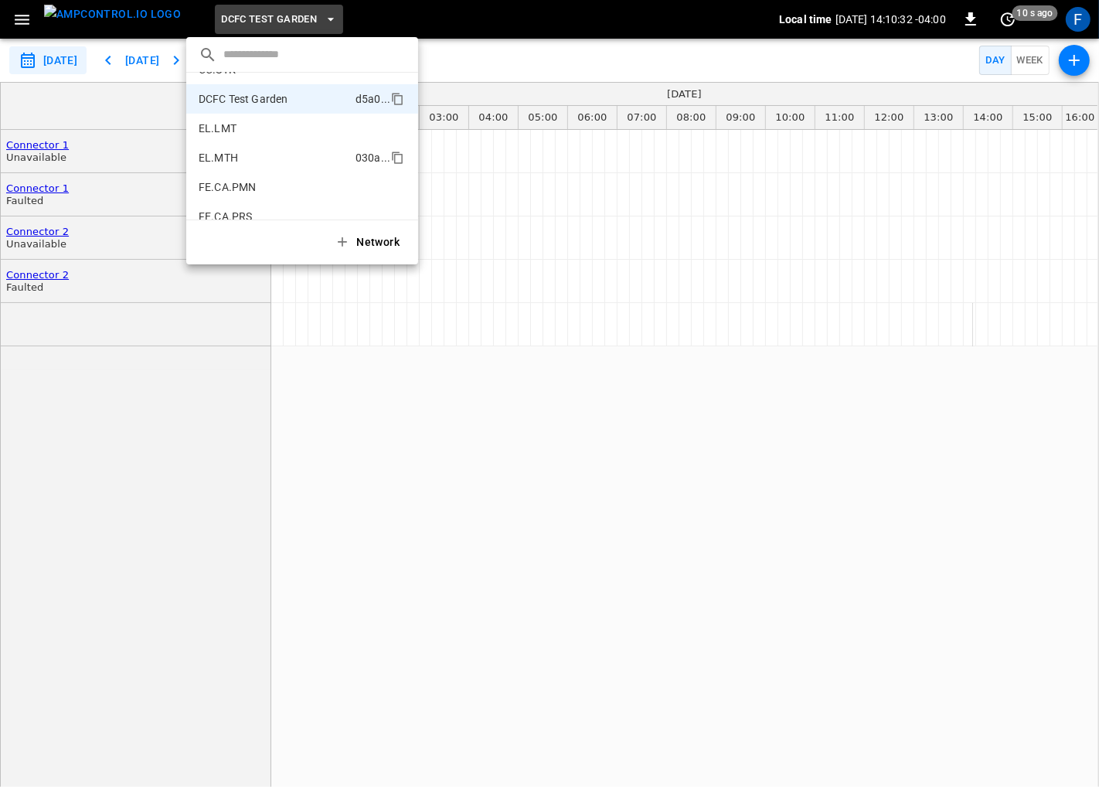
click at [243, 156] on p "EL.MTH" at bounding box center [274, 157] width 151 height 15
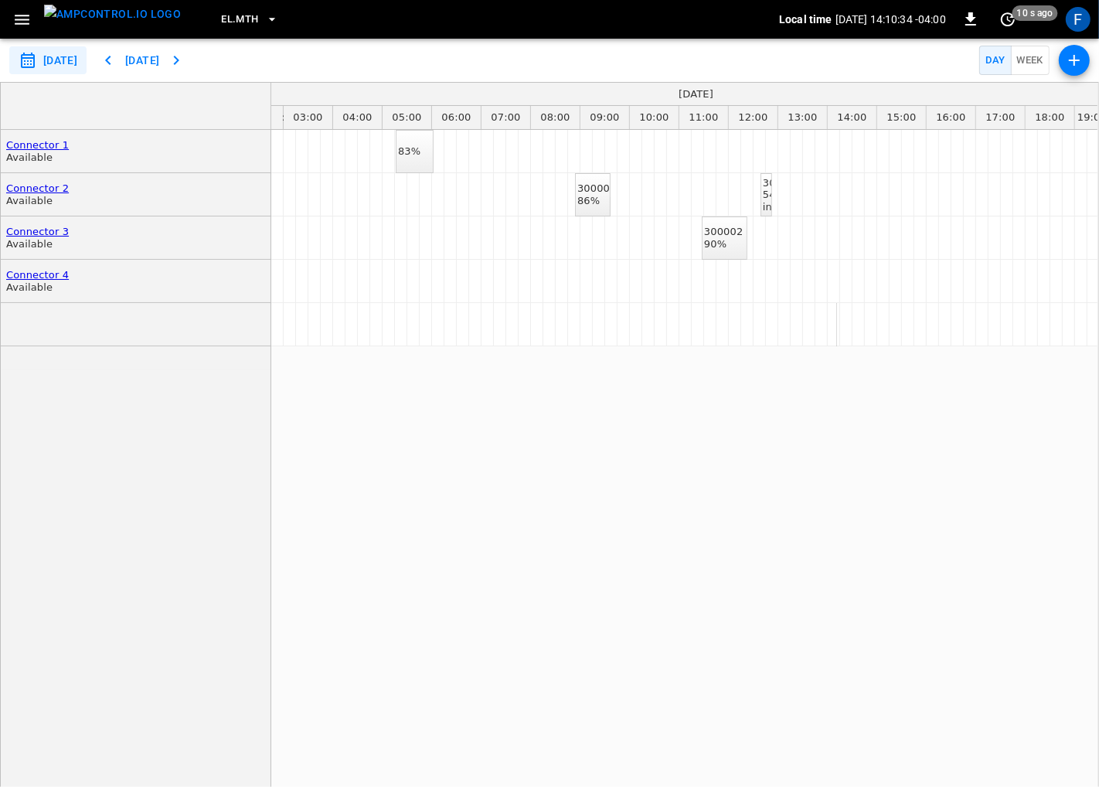
scroll to position [0, 148]
click at [756, 189] on div "300001" at bounding box center [780, 183] width 58 height 12
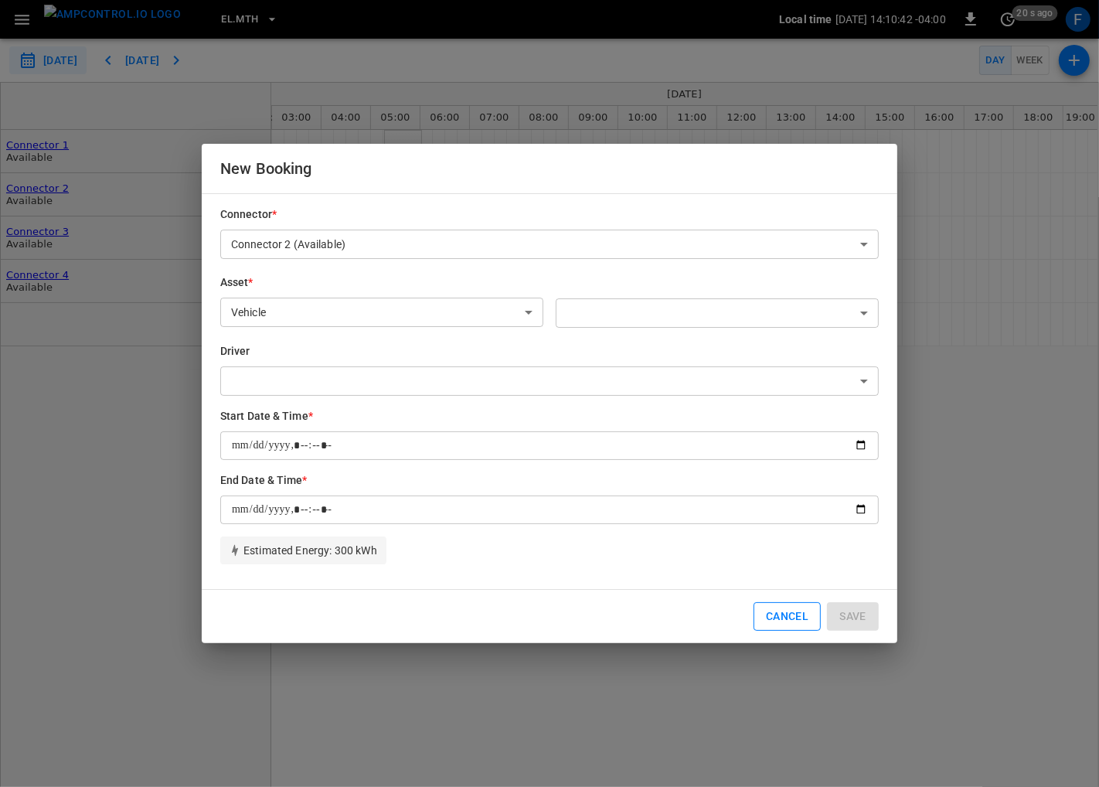
click at [783, 617] on button "Cancel" at bounding box center [786, 616] width 67 height 29
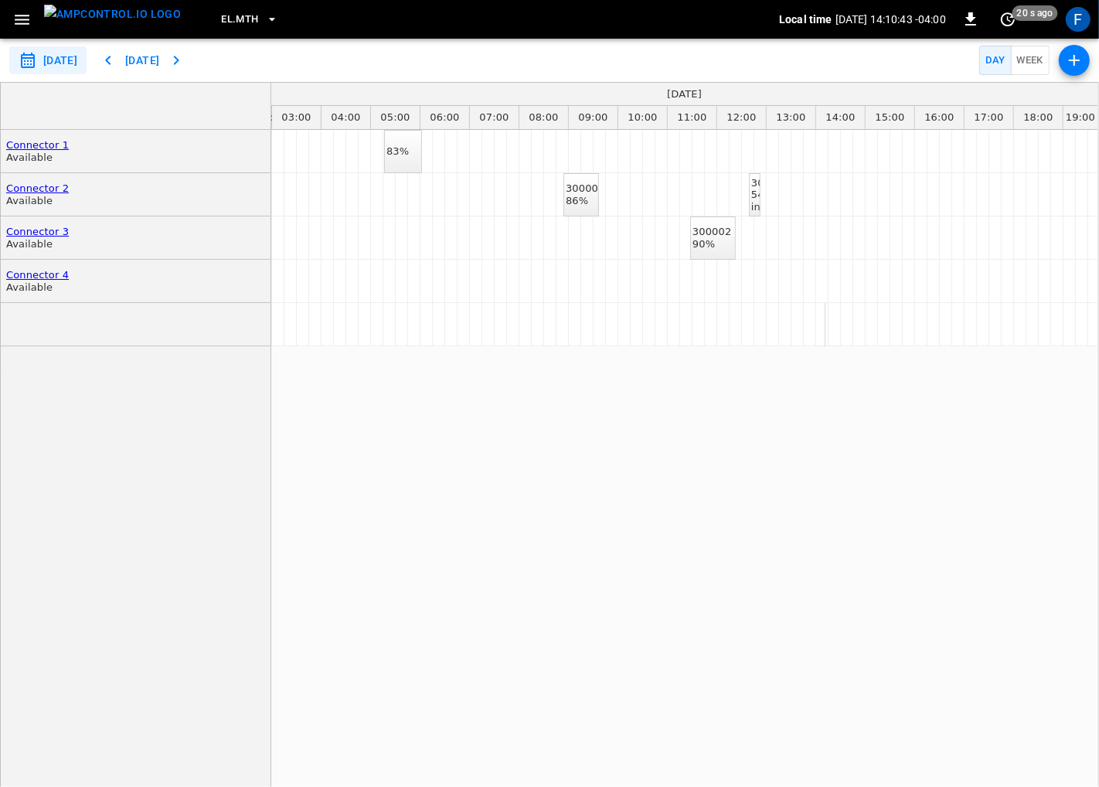
scroll to position [0, 0]
click at [1012, 57] on button "Week" at bounding box center [1030, 61] width 39 height 30
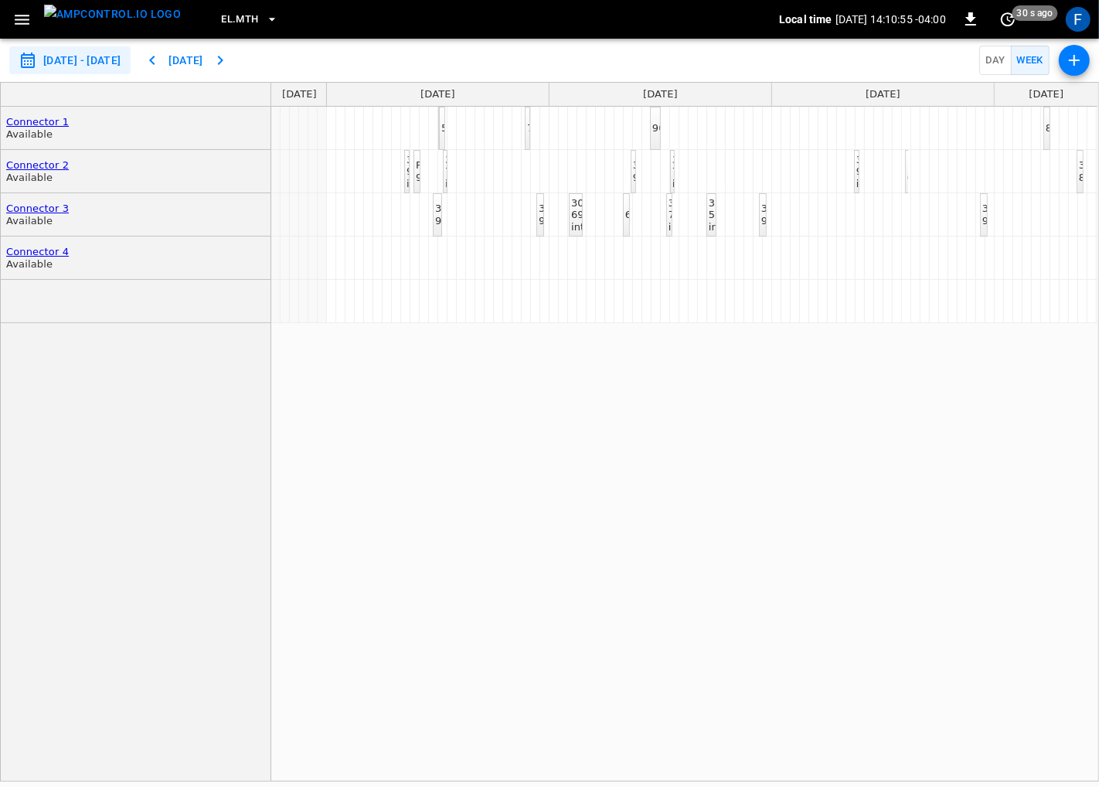
scroll to position [0, 172]
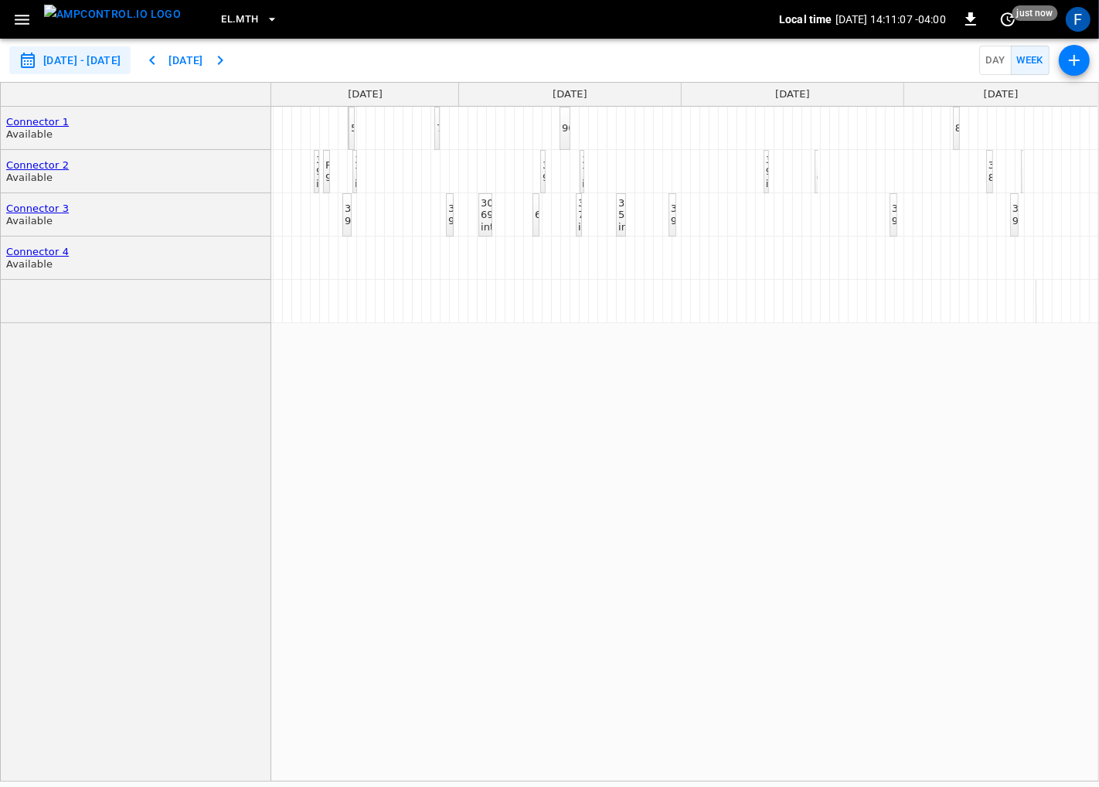
click at [997, 63] on button "Day" at bounding box center [995, 61] width 32 height 30
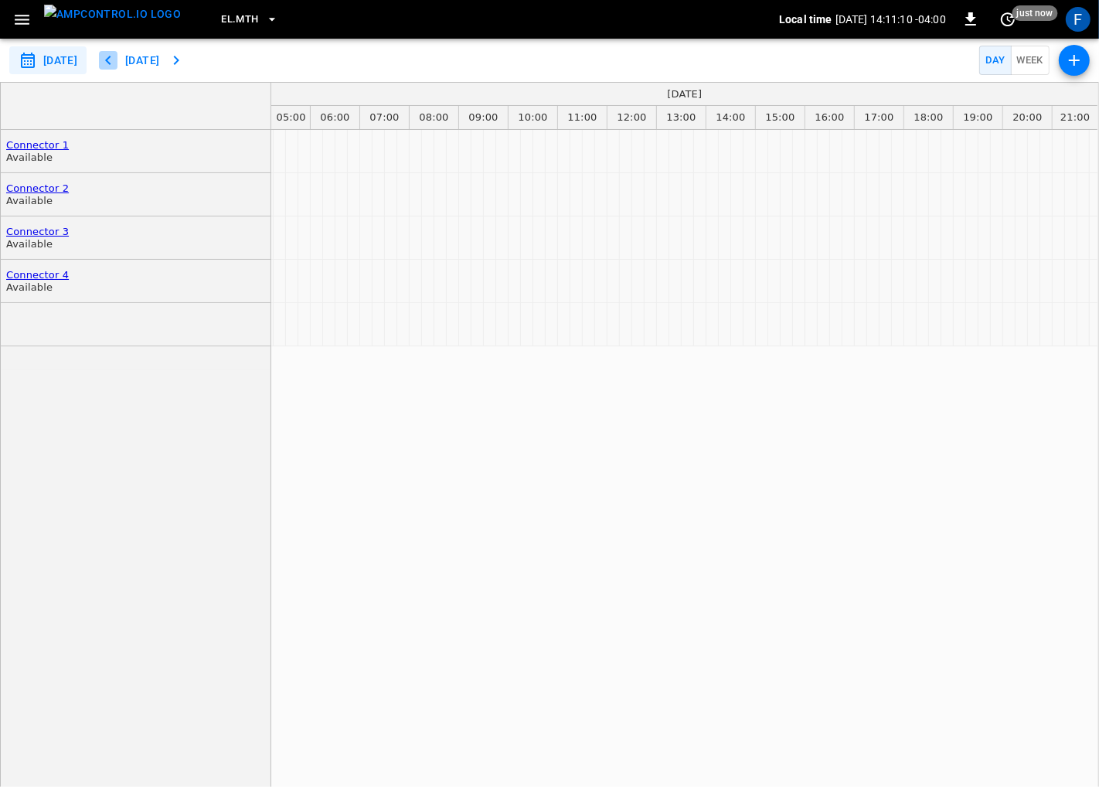
click at [117, 59] on icon "button" at bounding box center [108, 60] width 19 height 19
click at [119, 59] on div "**********" at bounding box center [97, 60] width 176 height 29
click at [117, 59] on icon "button" at bounding box center [108, 60] width 19 height 19
click at [167, 53] on button "Today" at bounding box center [141, 60] width 49 height 29
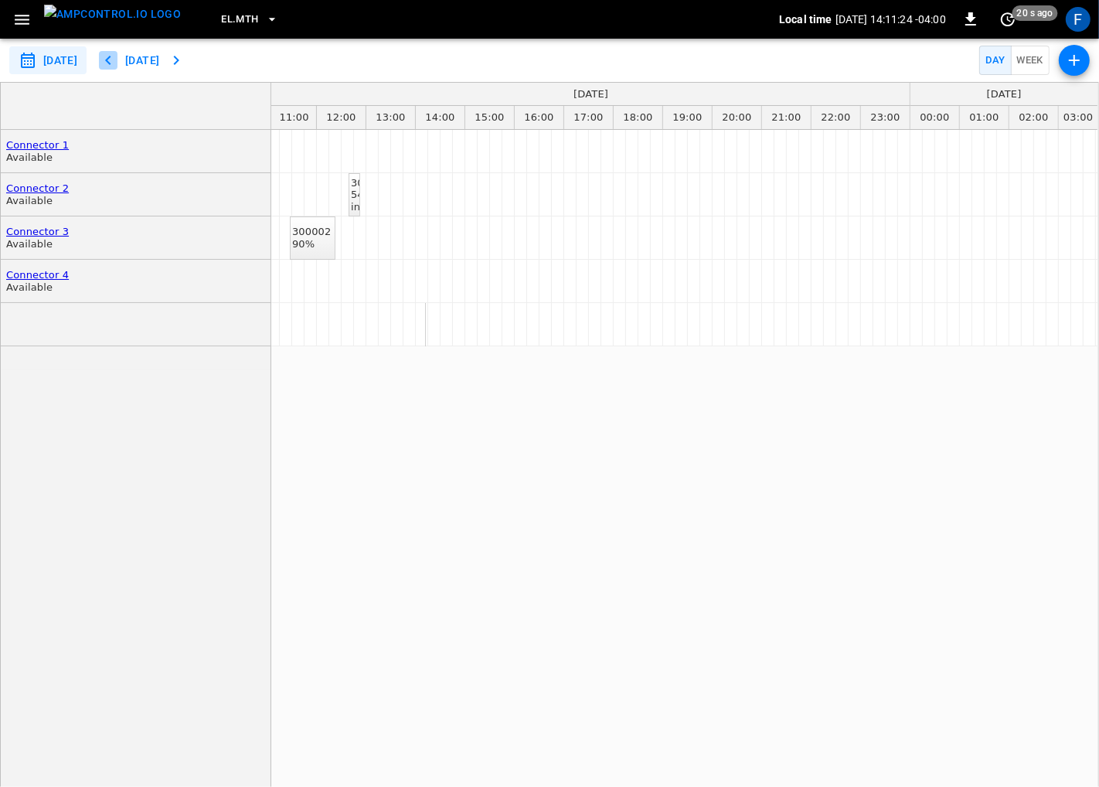
click at [117, 59] on icon "button" at bounding box center [108, 60] width 19 height 19
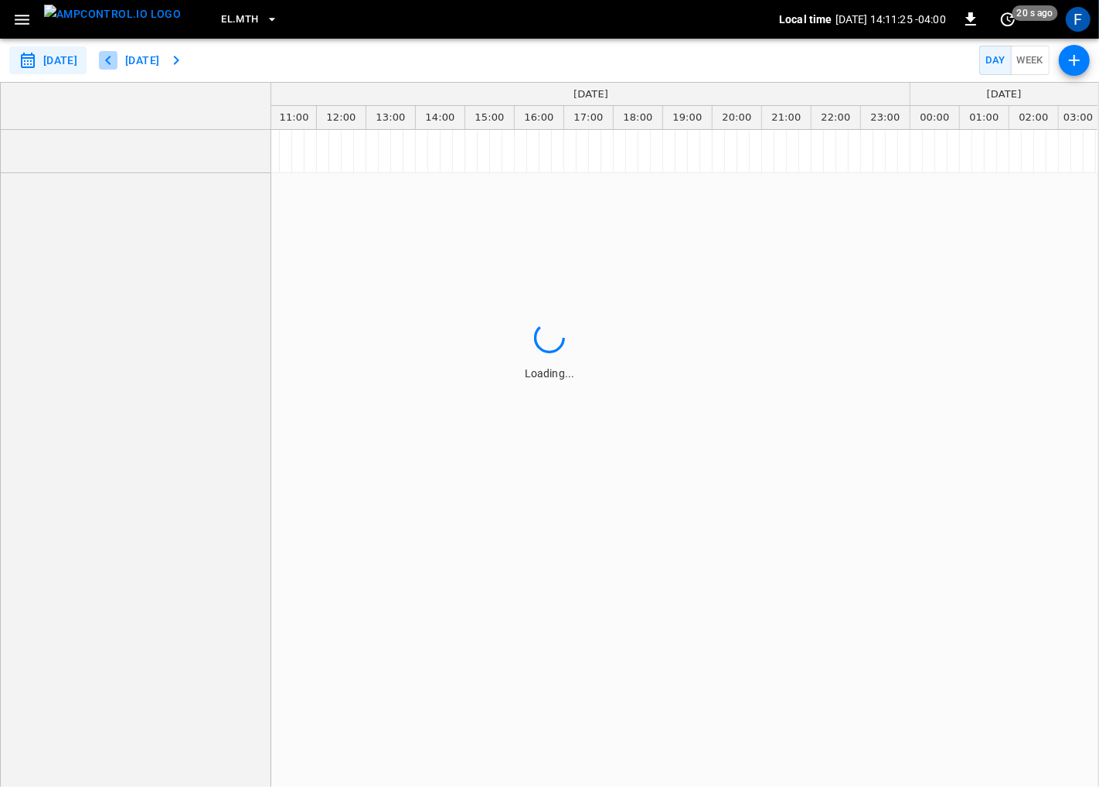
click at [117, 59] on icon "button" at bounding box center [108, 60] width 19 height 19
type input "**********"
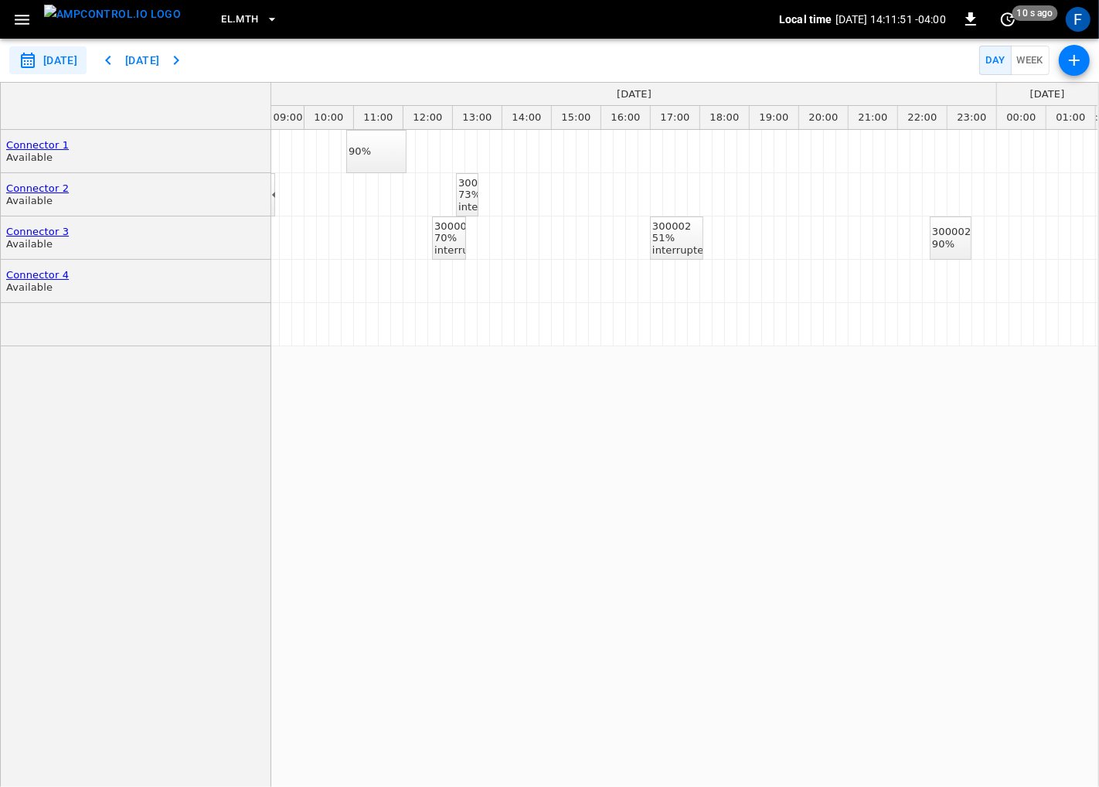
click at [472, 189] on div "300001" at bounding box center [487, 183] width 58 height 12
click at [467, 201] on div "interrupted" at bounding box center [487, 207] width 58 height 12
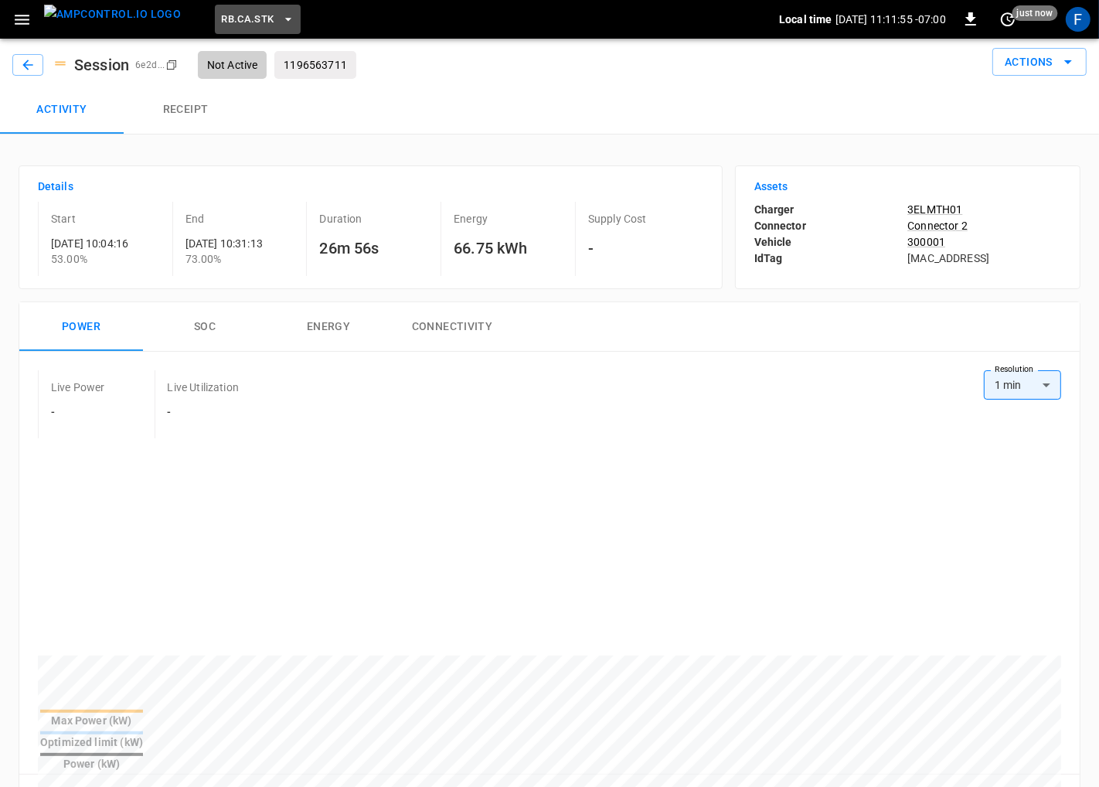
click at [221, 15] on span "RB.CA.STK" at bounding box center [247, 20] width 53 height 18
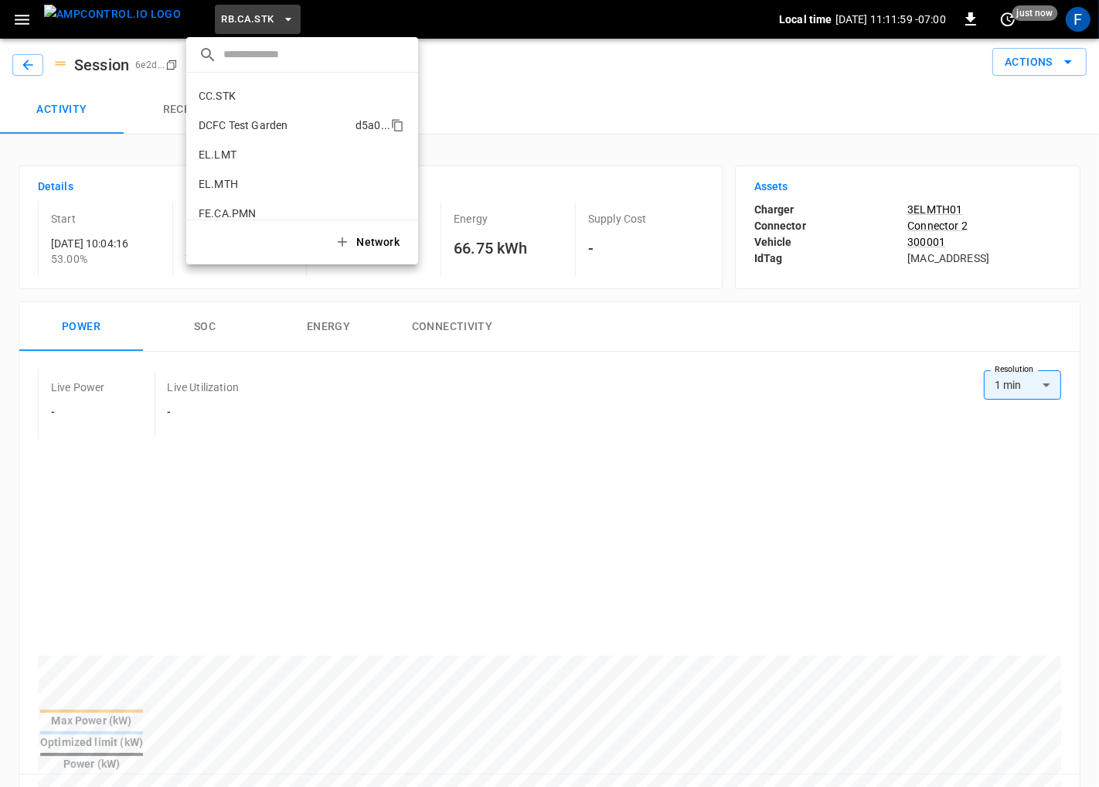
scroll to position [437, 0]
click at [255, 178] on p "EL.MTH" at bounding box center [274, 185] width 151 height 15
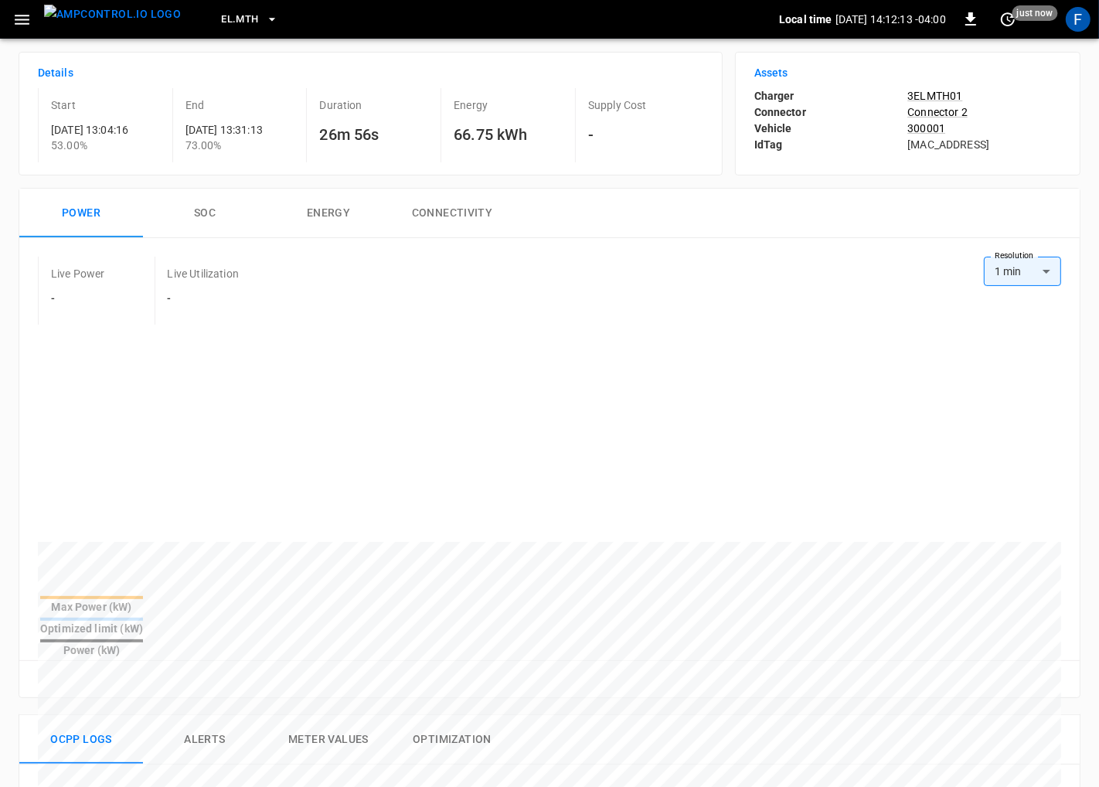
scroll to position [43, 0]
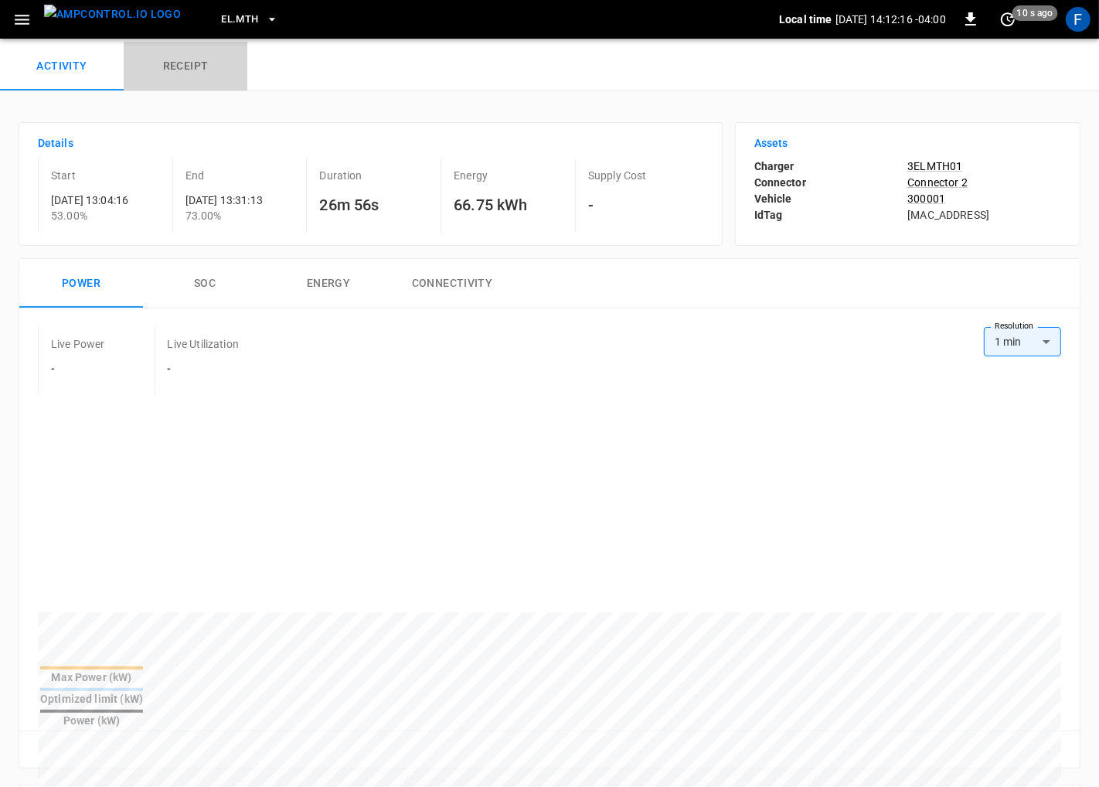
click at [206, 50] on button "Receipt" at bounding box center [186, 66] width 124 height 49
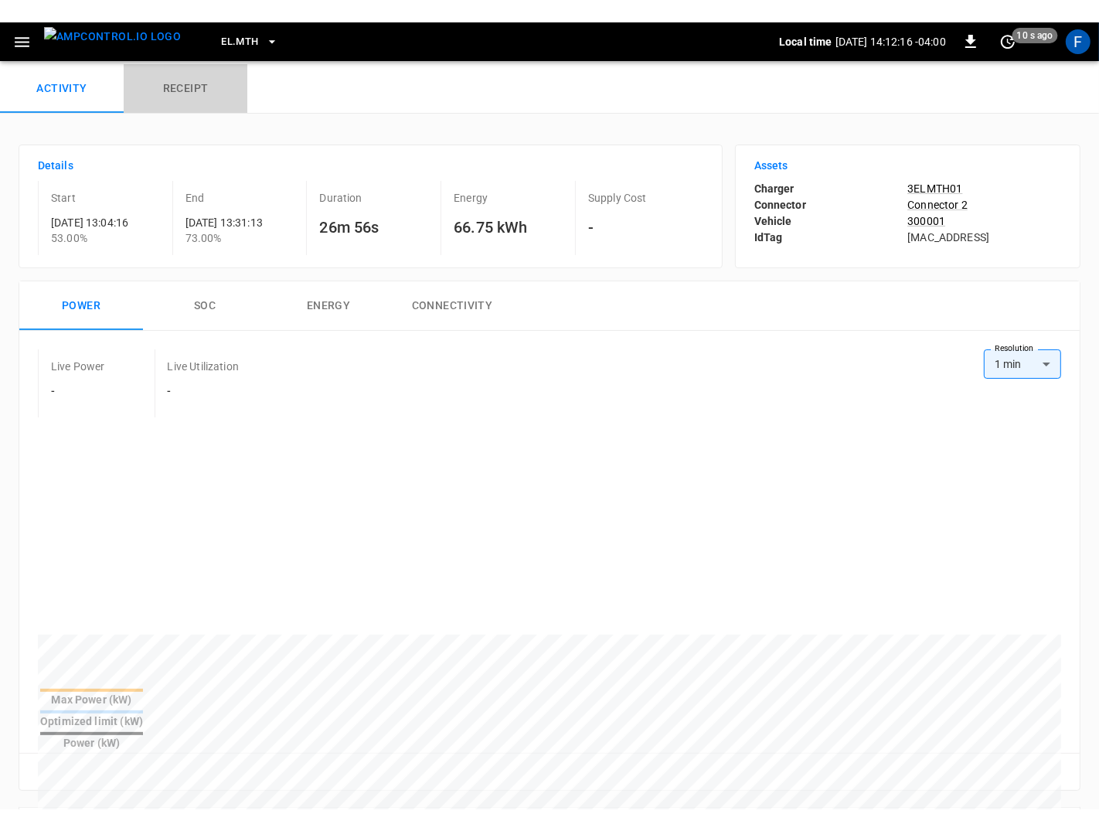
scroll to position [0, 0]
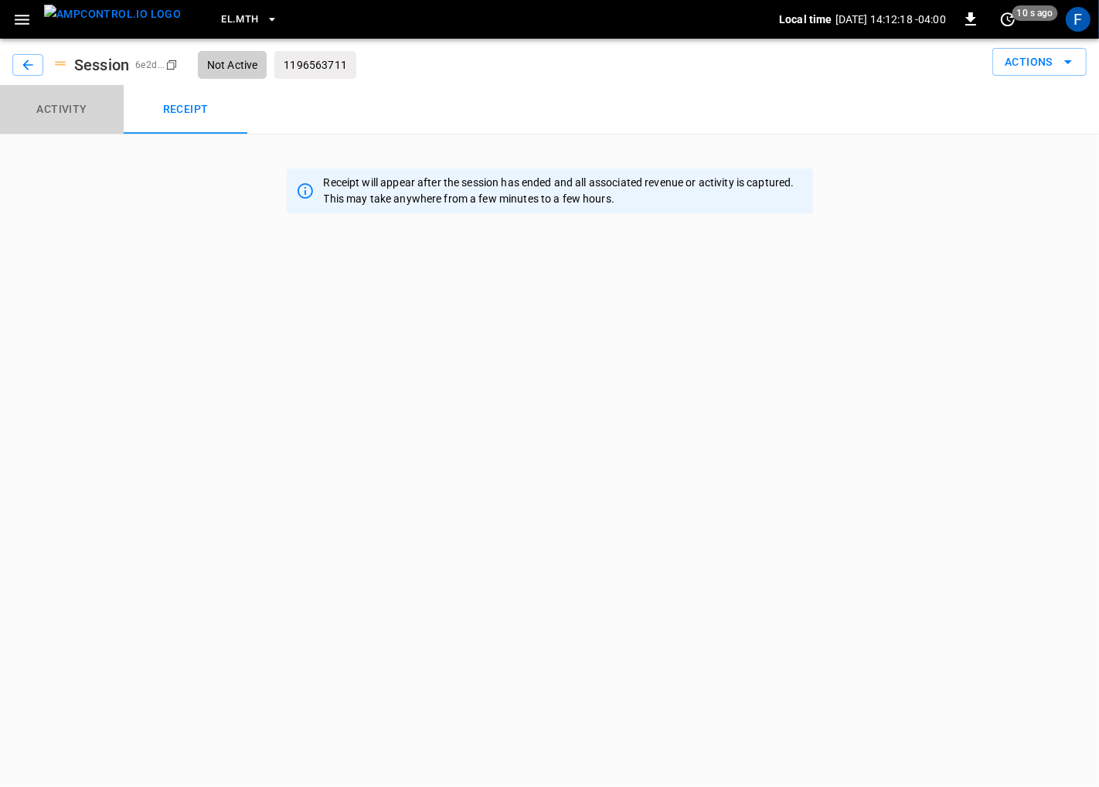
click at [62, 97] on button "Activity" at bounding box center [62, 109] width 124 height 49
